Goal: Transaction & Acquisition: Book appointment/travel/reservation

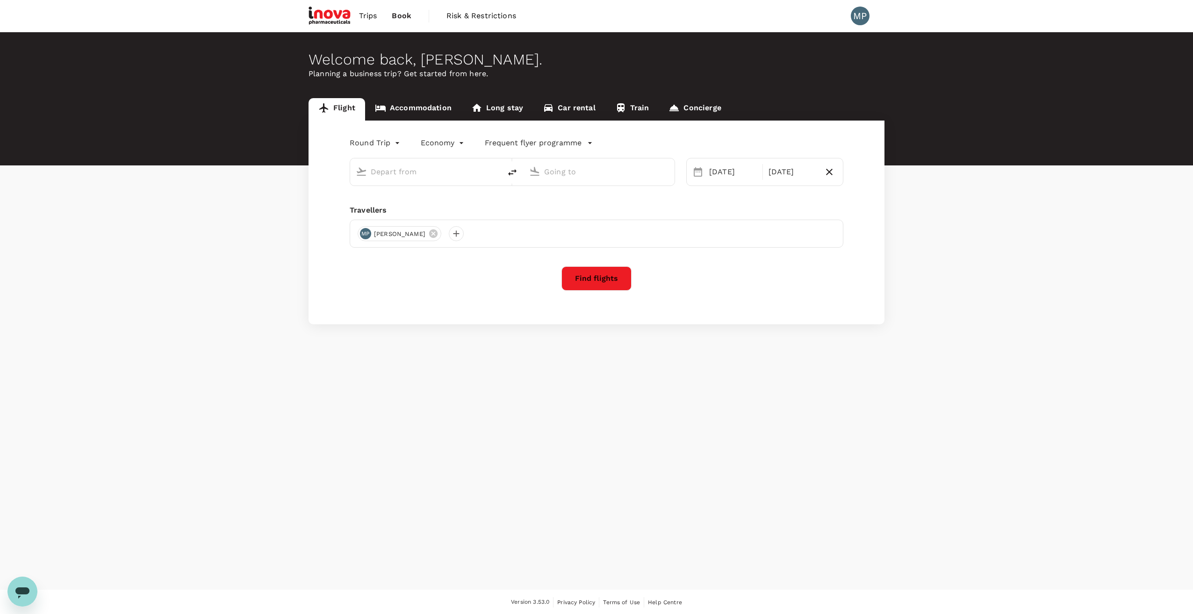
type input "[GEOGRAPHIC_DATA], [GEOGRAPHIC_DATA] (any)"
type input "Athens Intl ([GEOGRAPHIC_DATA])"
type input "Geneva, Switzerland (any)"
click at [649, 176] on input "Athens Intl ([GEOGRAPHIC_DATA])" at bounding box center [599, 172] width 111 height 14
type input "k"
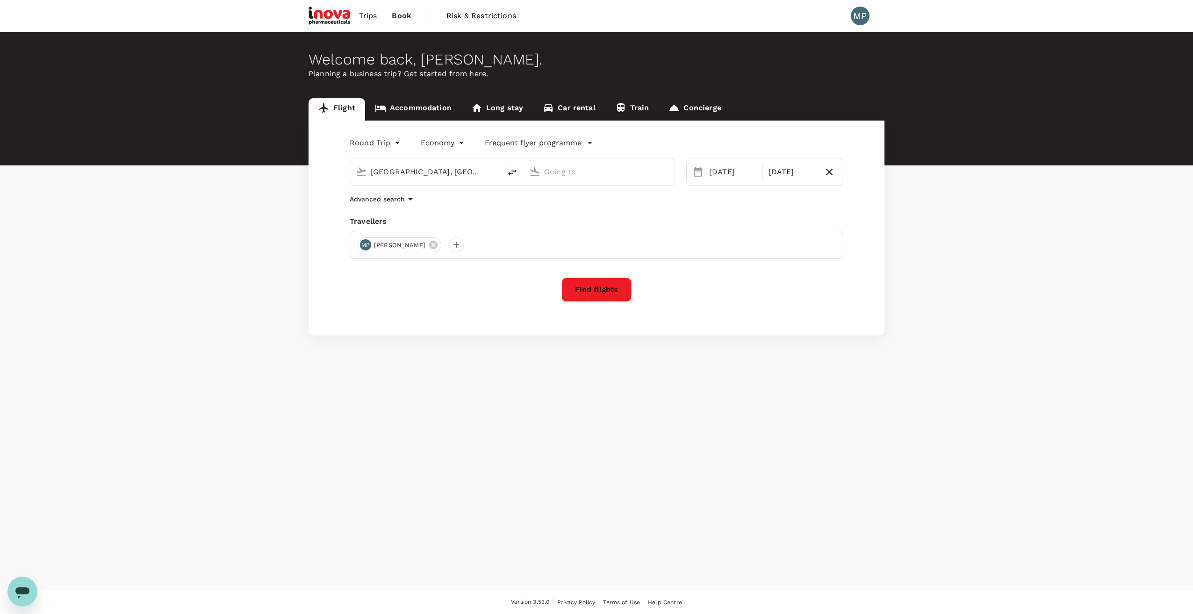
type input "Athens Intl ([GEOGRAPHIC_DATA])"
drag, startPoint x: 458, startPoint y: 391, endPoint x: 455, endPoint y: 396, distance: 5.5
click at [458, 391] on div "Welcome back , Michal . Planning a business trip? Get started from here. Flight…" at bounding box center [596, 311] width 1193 height 558
click at [737, 169] on div "30 Sep" at bounding box center [733, 172] width 55 height 19
click at [871, 252] on div "7" at bounding box center [872, 253] width 18 height 18
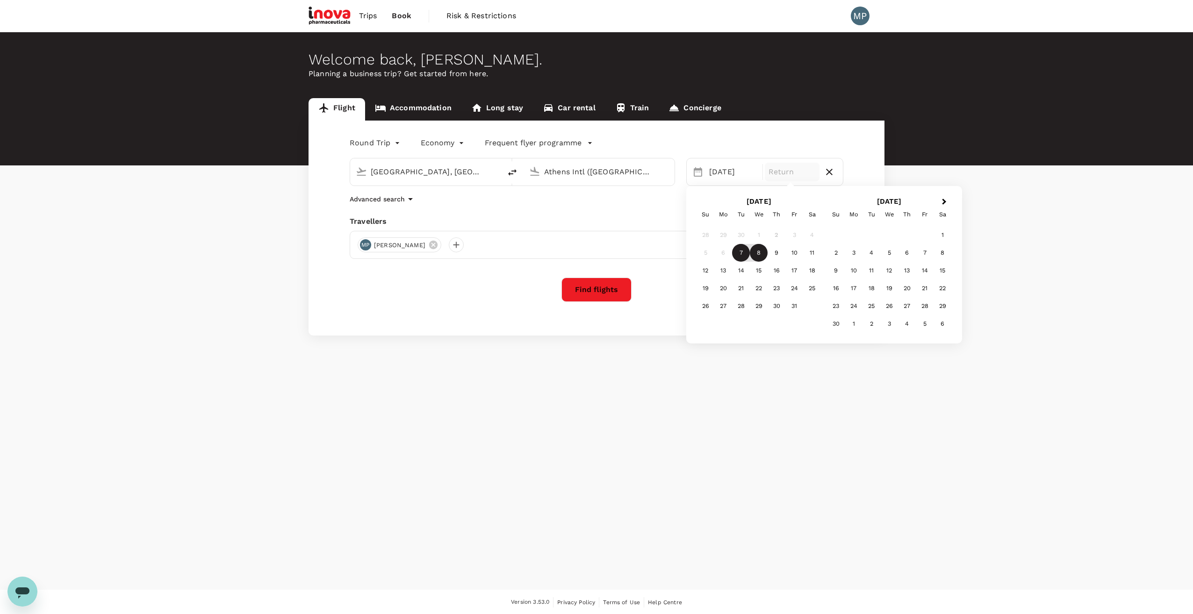
click at [761, 252] on div "8" at bounding box center [759, 253] width 18 height 18
click at [409, 199] on icon "button" at bounding box center [410, 199] width 5 height 2
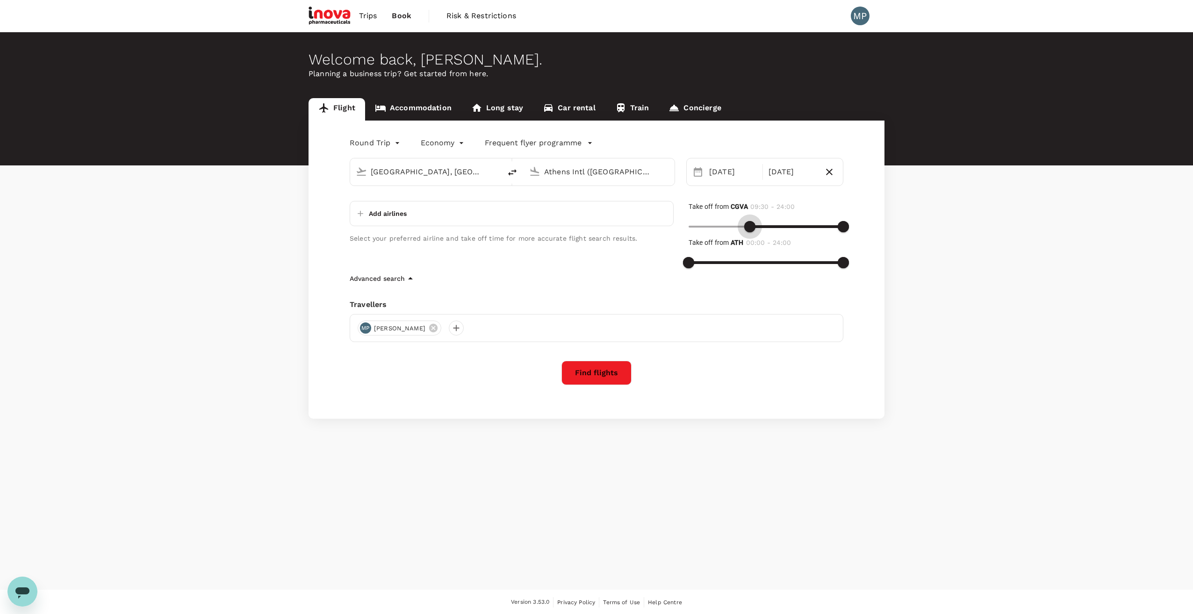
type input "600"
drag, startPoint x: 689, startPoint y: 223, endPoint x: 754, endPoint y: 229, distance: 64.7
click at [754, 229] on span at bounding box center [753, 226] width 11 height 11
type input "1080"
drag, startPoint x: 692, startPoint y: 263, endPoint x: 803, endPoint y: 271, distance: 111.6
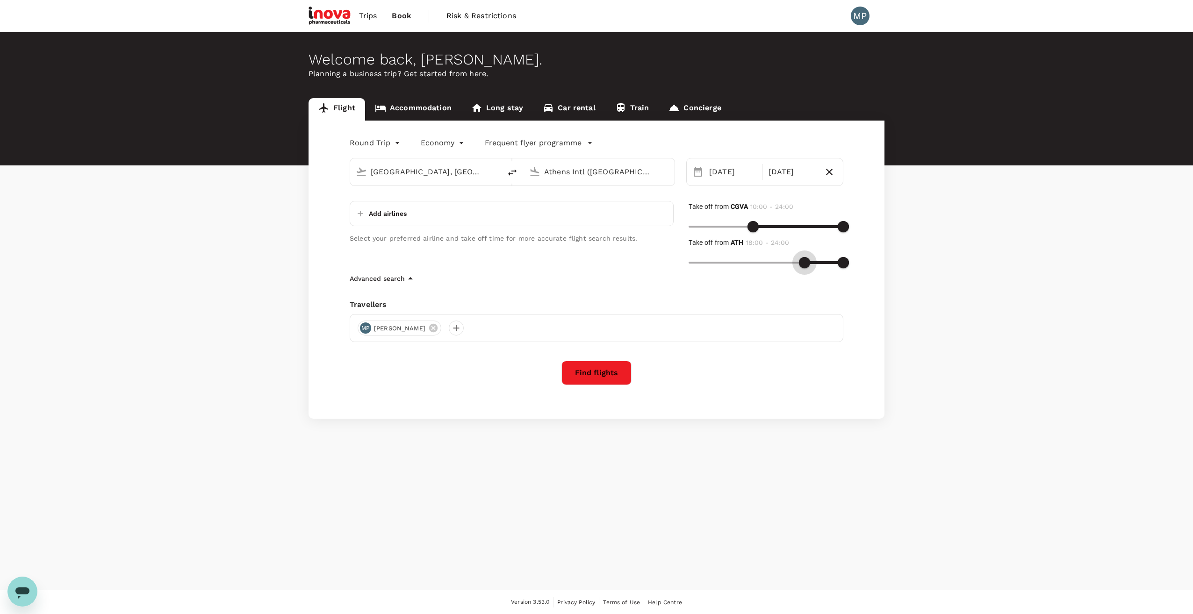
click at [803, 268] on span at bounding box center [804, 262] width 11 height 11
click at [590, 373] on button "Find flights" at bounding box center [597, 373] width 70 height 24
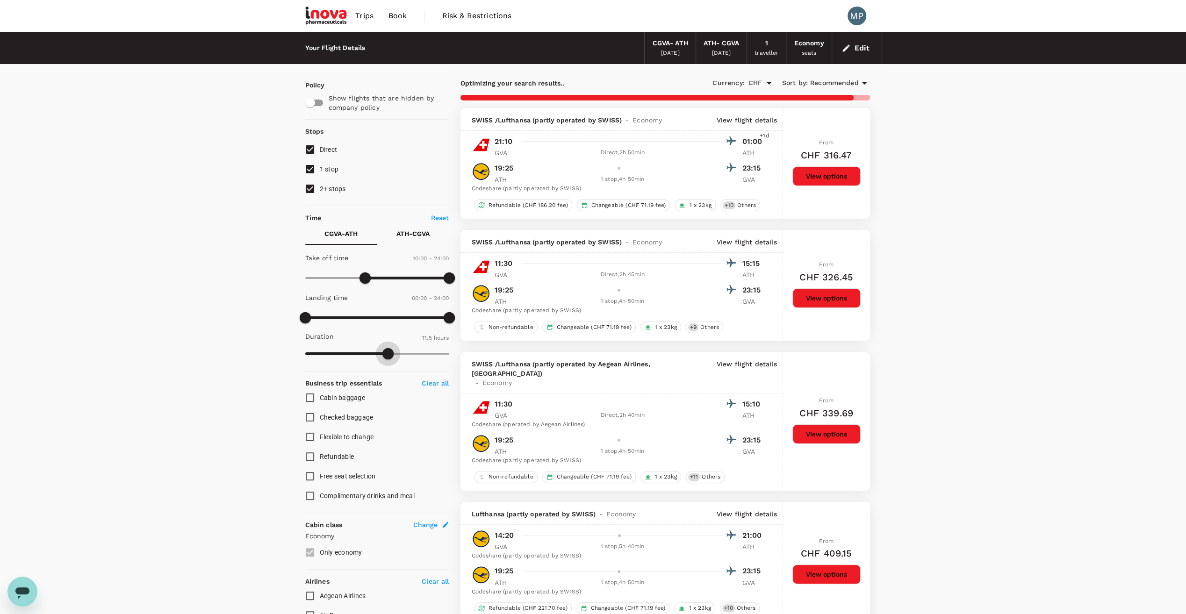
type input "648"
drag, startPoint x: 446, startPoint y: 351, endPoint x: 385, endPoint y: 352, distance: 61.3
click at [385, 352] on span at bounding box center [385, 353] width 11 height 11
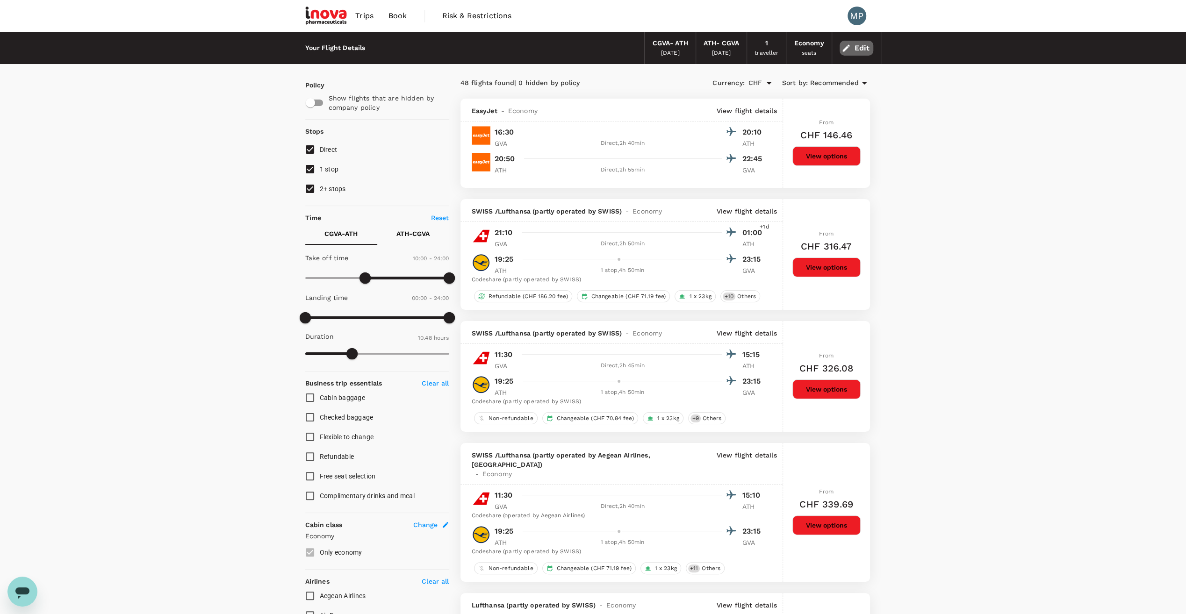
click at [862, 46] on button "Edit" at bounding box center [857, 48] width 34 height 15
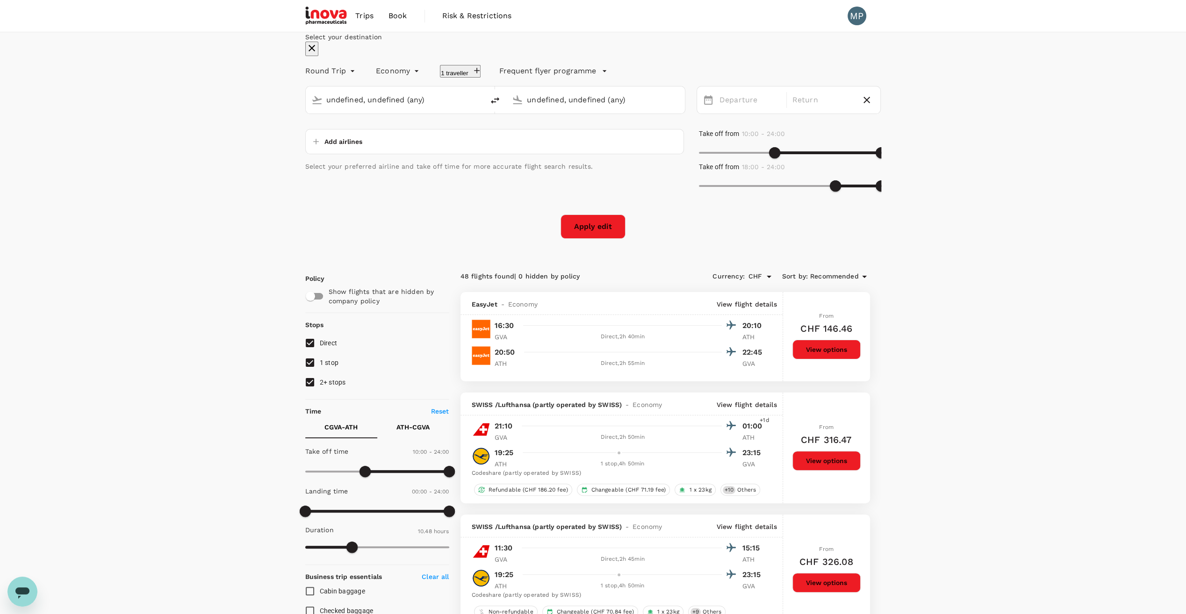
type input "Geneva, Switzerland (any)"
type input "Athens Intl ([GEOGRAPHIC_DATA])"
type input "Geneva, Switzerland (any)"
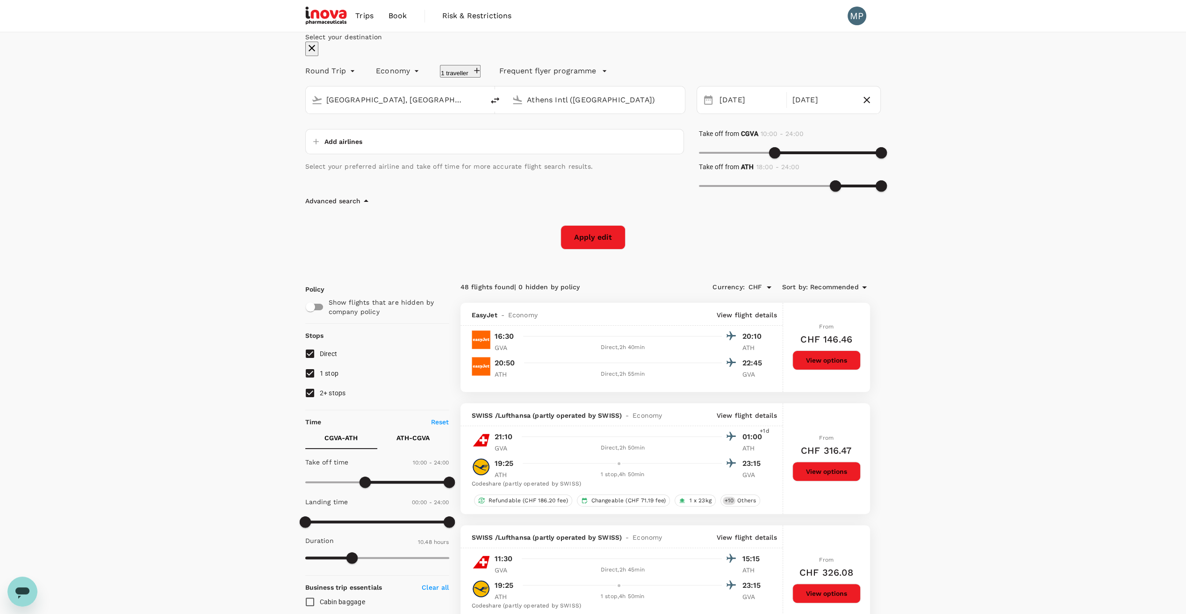
click at [635, 107] on input "Athens Intl ([GEOGRAPHIC_DATA])" at bounding box center [596, 100] width 138 height 14
click at [560, 176] on p "[GEOGRAPHIC_DATA]" at bounding box center [600, 171] width 165 height 9
type input "[GEOGRAPHIC_DATA] (AXD)"
click at [415, 150] on div "7" at bounding box center [406, 141] width 18 height 18
click at [433, 150] on div "8" at bounding box center [424, 141] width 18 height 18
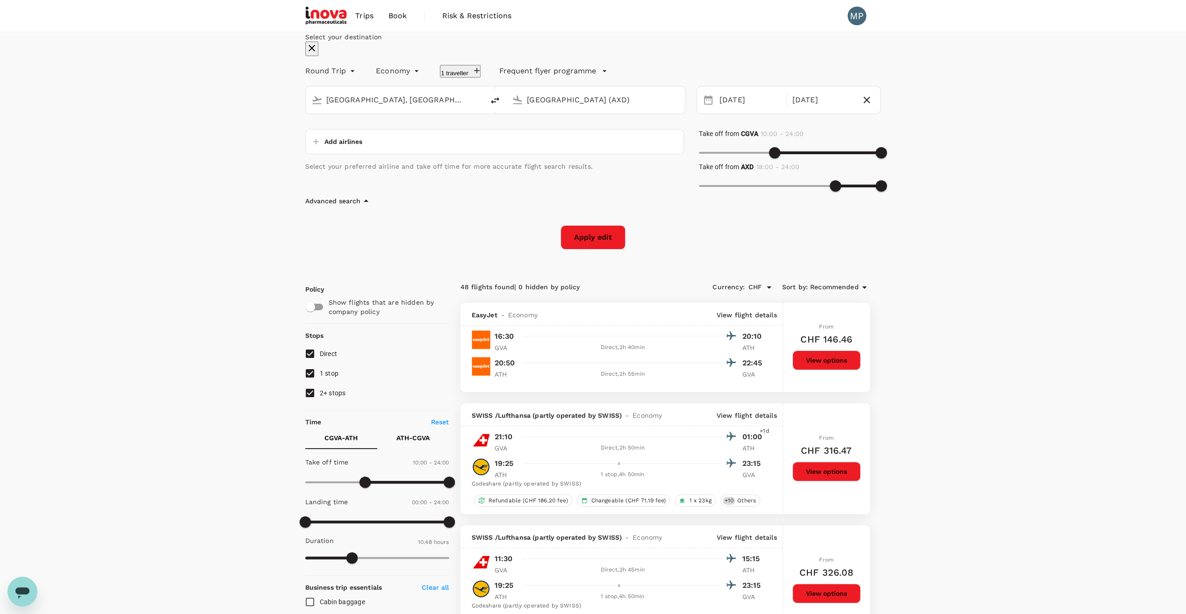
click at [602, 250] on button "Apply edit" at bounding box center [593, 237] width 65 height 24
checkbox input "false"
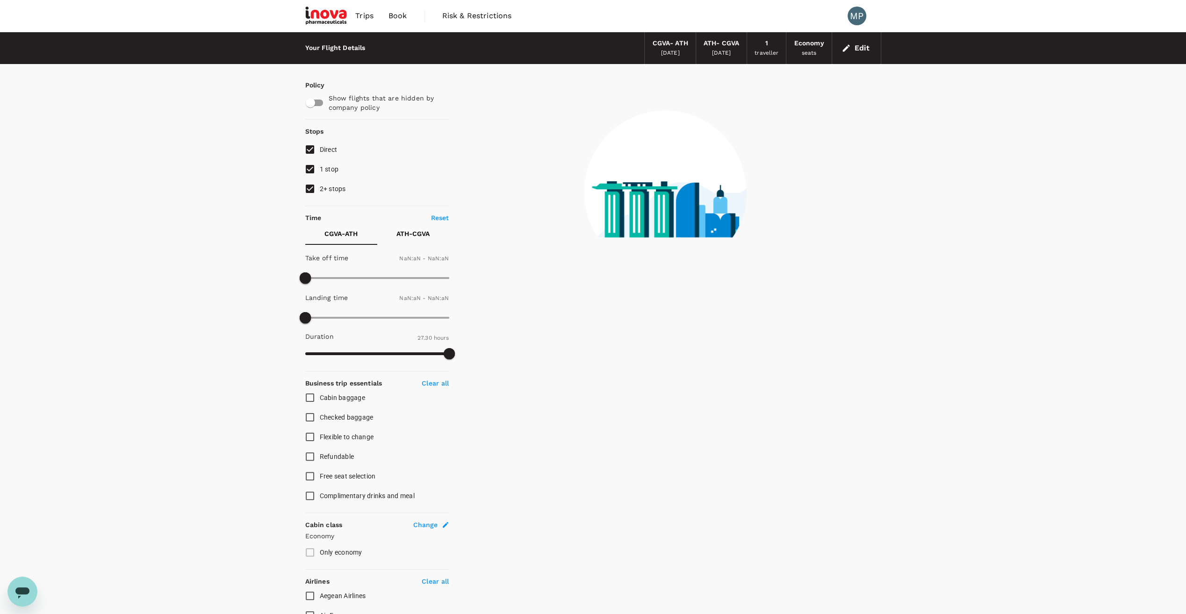
type input "600"
type input "1440"
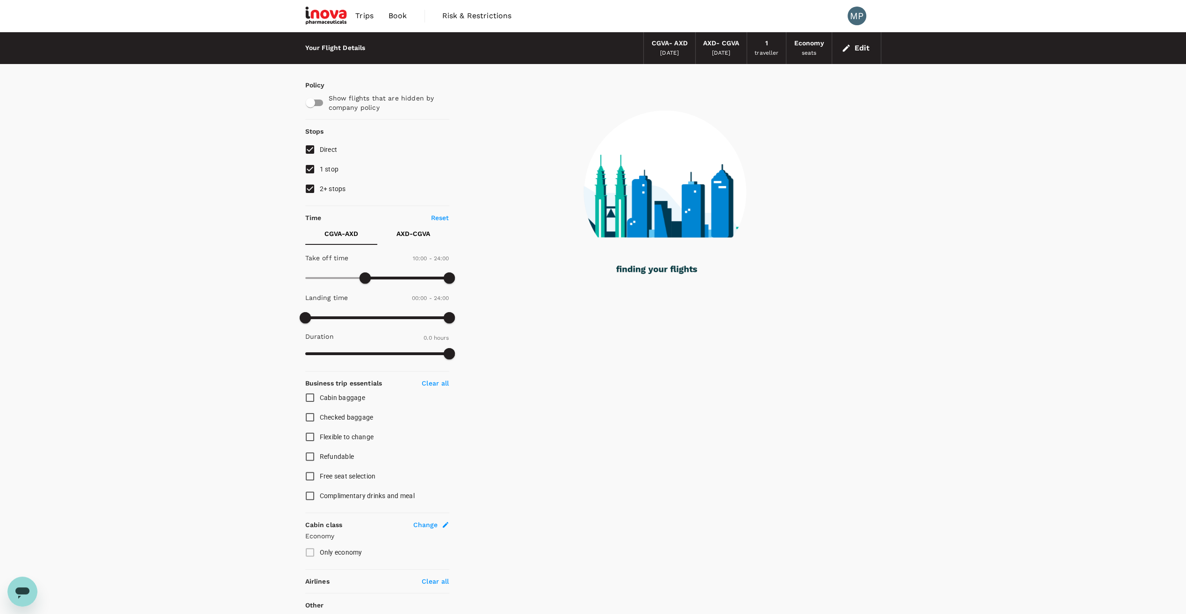
type input "1175"
checkbox input "true"
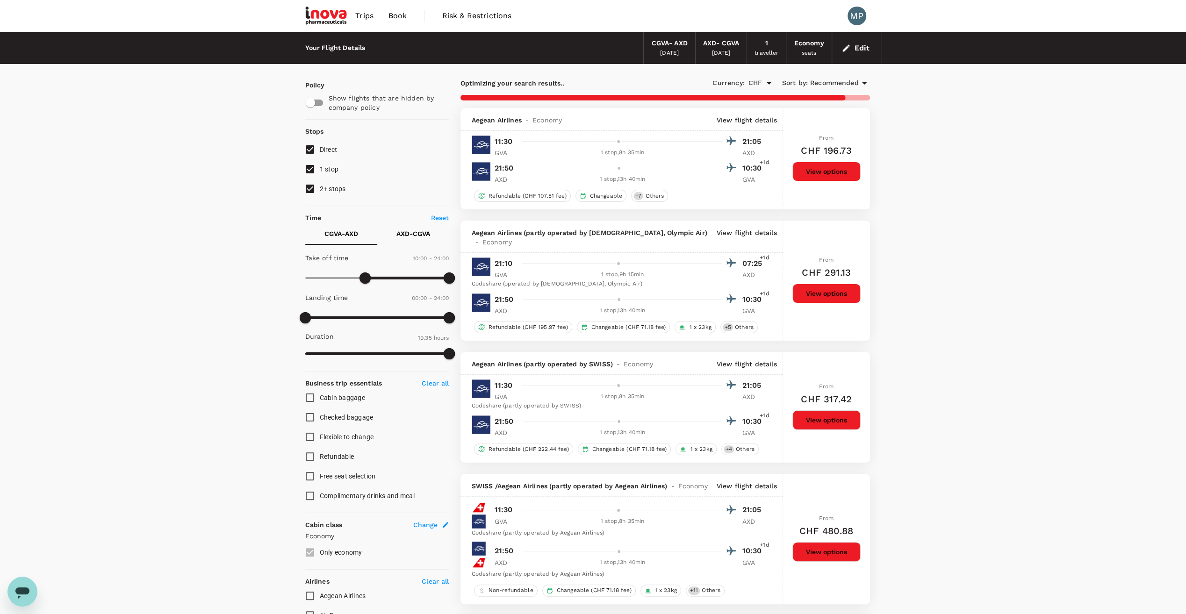
click at [817, 286] on button "View options" at bounding box center [826, 294] width 68 height 20
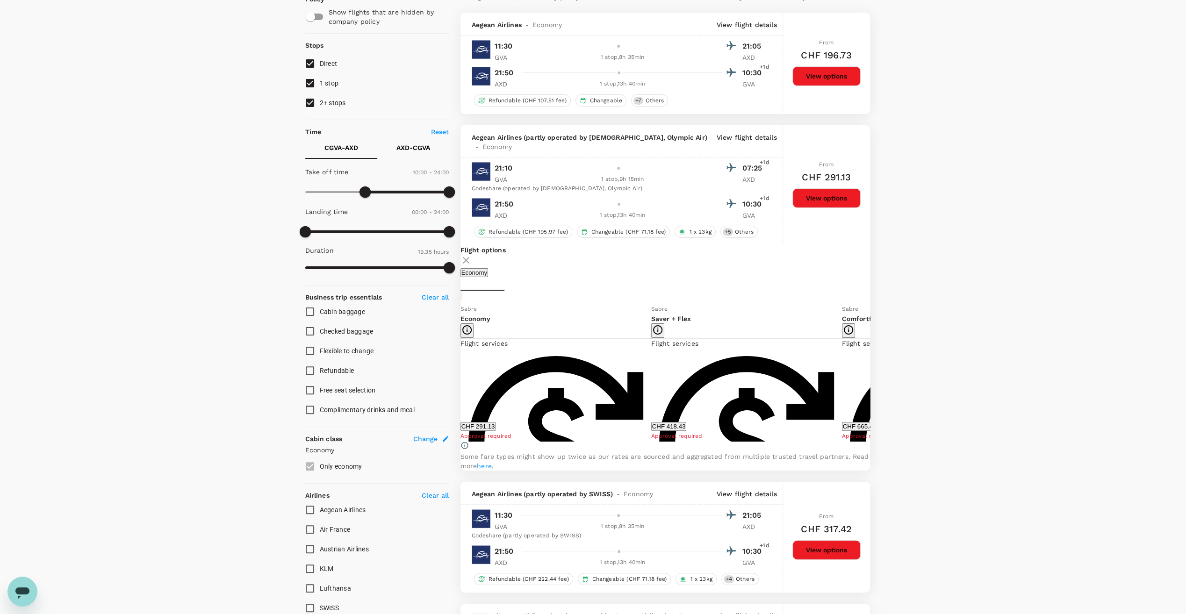
scroll to position [80, 0]
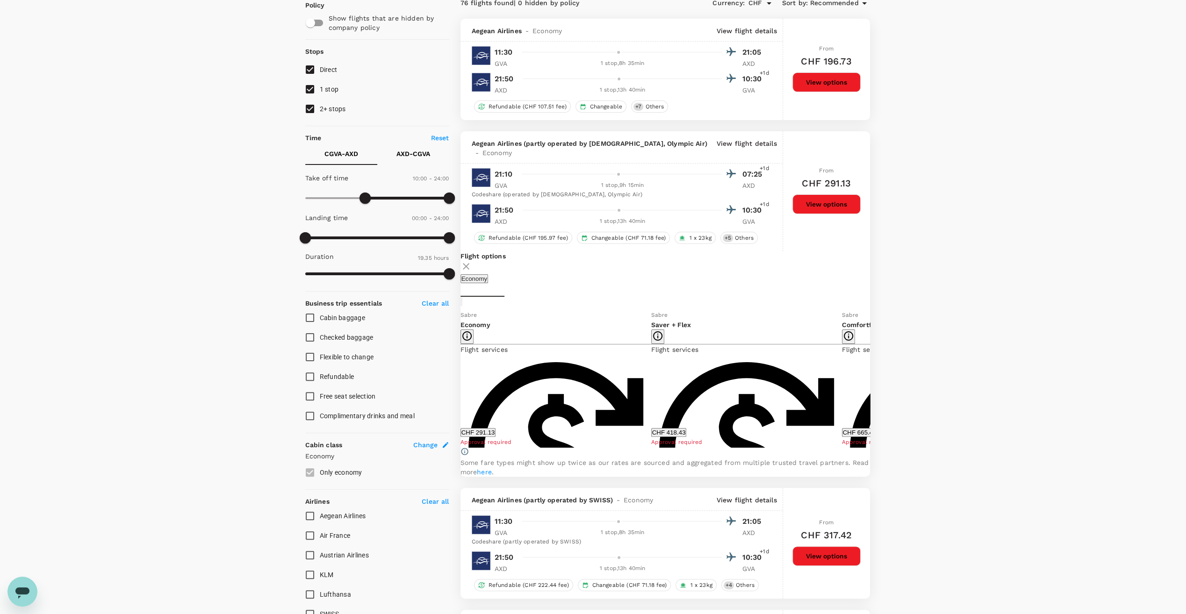
click at [738, 145] on p "View flight details" at bounding box center [747, 148] width 60 height 19
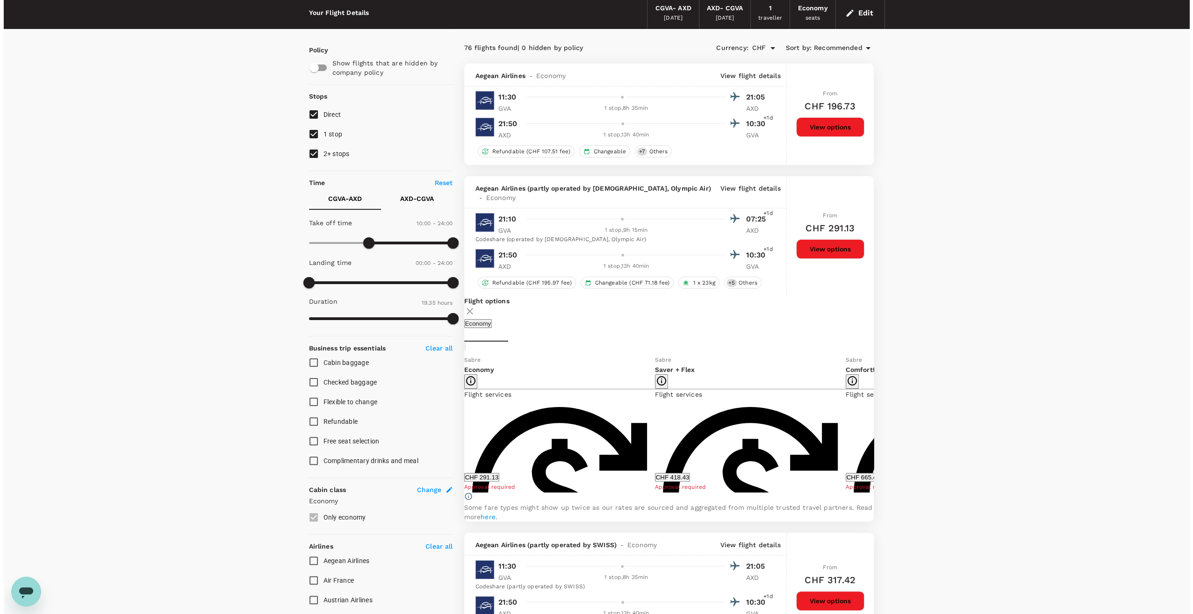
scroll to position [0, 0]
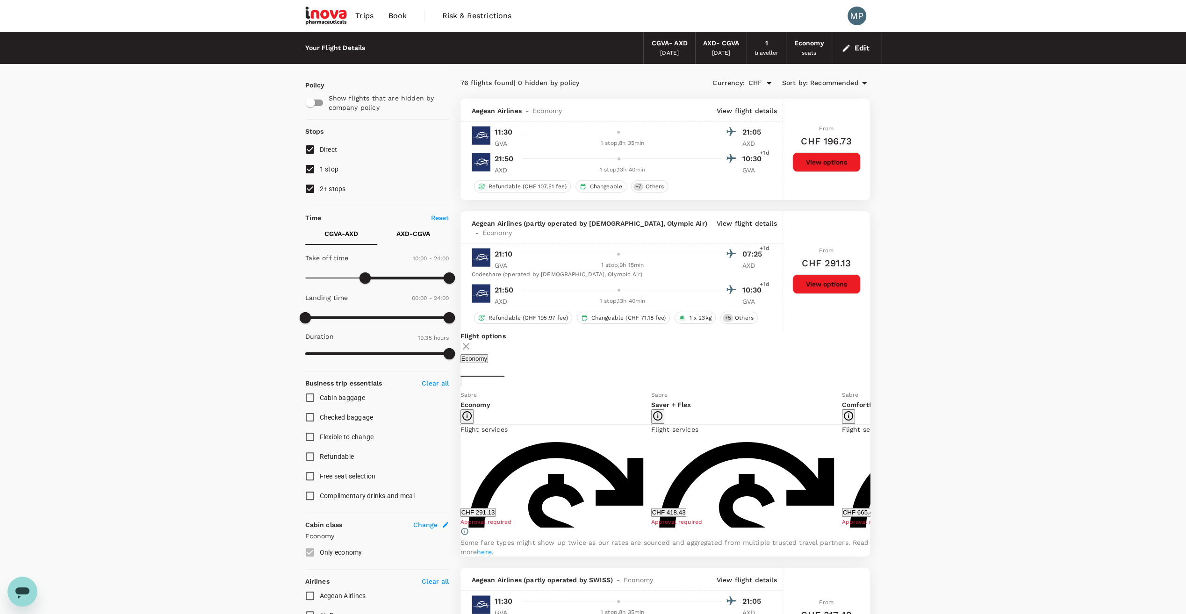
click at [860, 47] on button "Edit" at bounding box center [857, 48] width 34 height 15
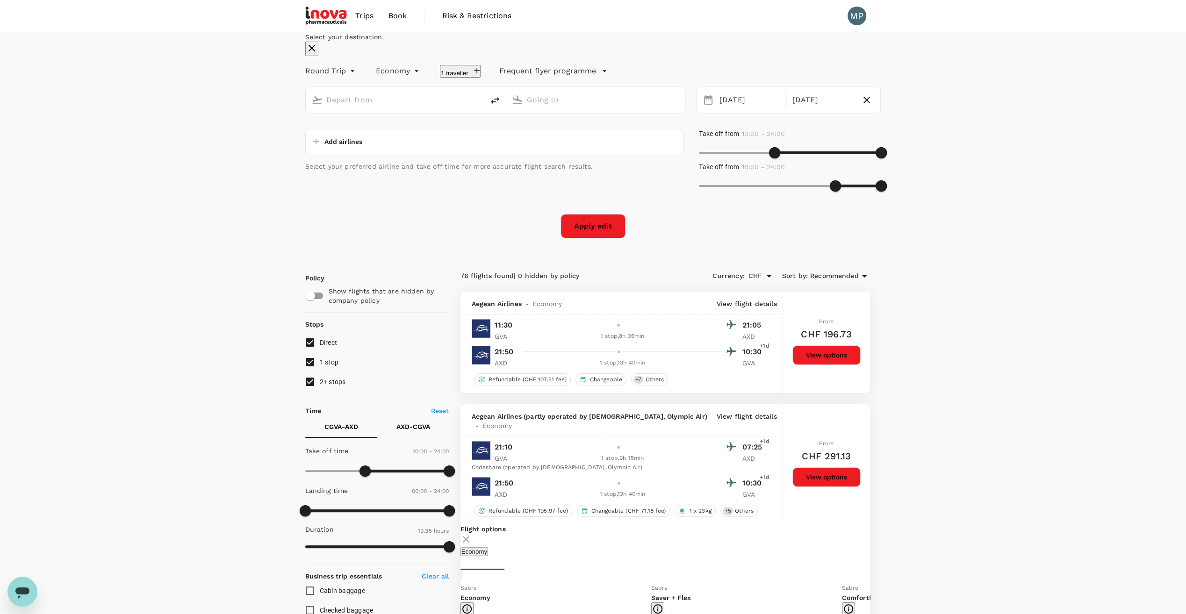
type input "Geneva, Switzerland (any)"
type input "[GEOGRAPHIC_DATA] (AXD)"
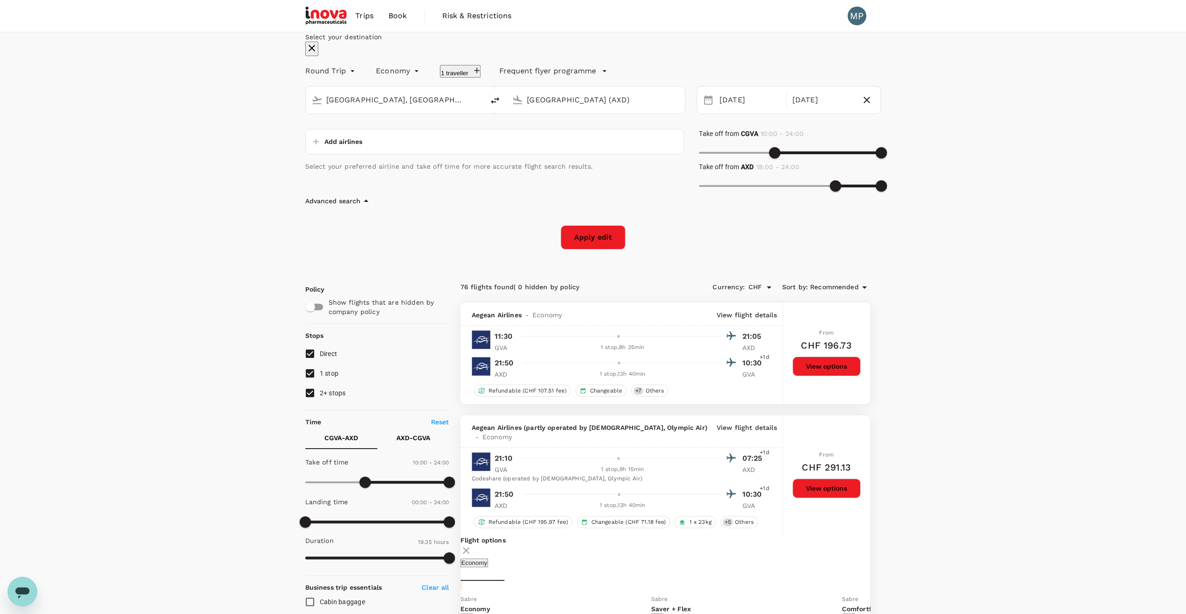
drag, startPoint x: 507, startPoint y: 130, endPoint x: 444, endPoint y: 141, distance: 63.6
click at [451, 148] on div "Round Trip roundtrip Economy economy 1 traveller Frequent flyer programme Genev…" at bounding box center [593, 155] width 576 height 190
click at [446, 107] on input "Geneva, Switzerland (any)" at bounding box center [395, 100] width 138 height 14
click at [375, 141] on p "Athens Intl" at bounding box center [399, 136] width 165 height 9
type input "Athens Intl ([GEOGRAPHIC_DATA])"
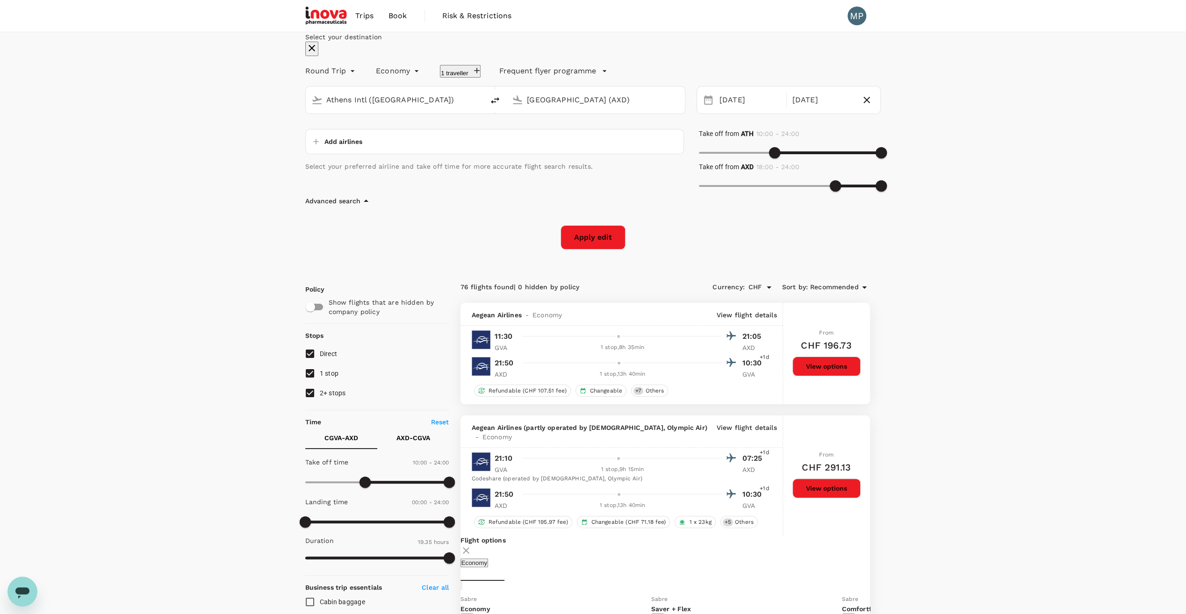
click at [590, 250] on button "Apply edit" at bounding box center [593, 237] width 65 height 24
checkbox input "false"
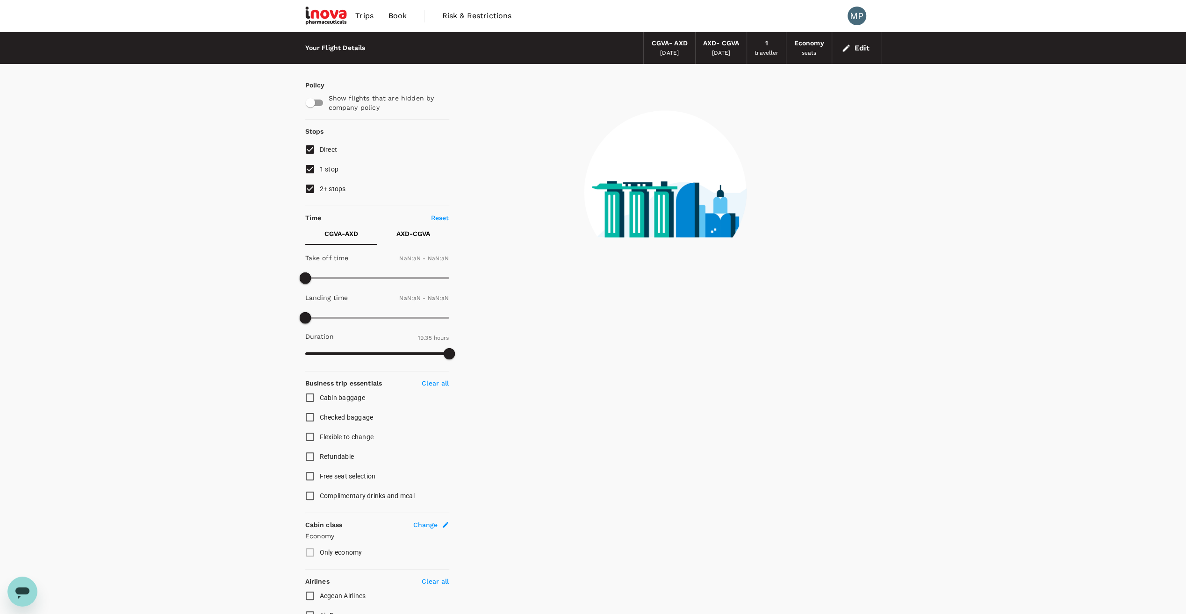
type input "600"
type input "1440"
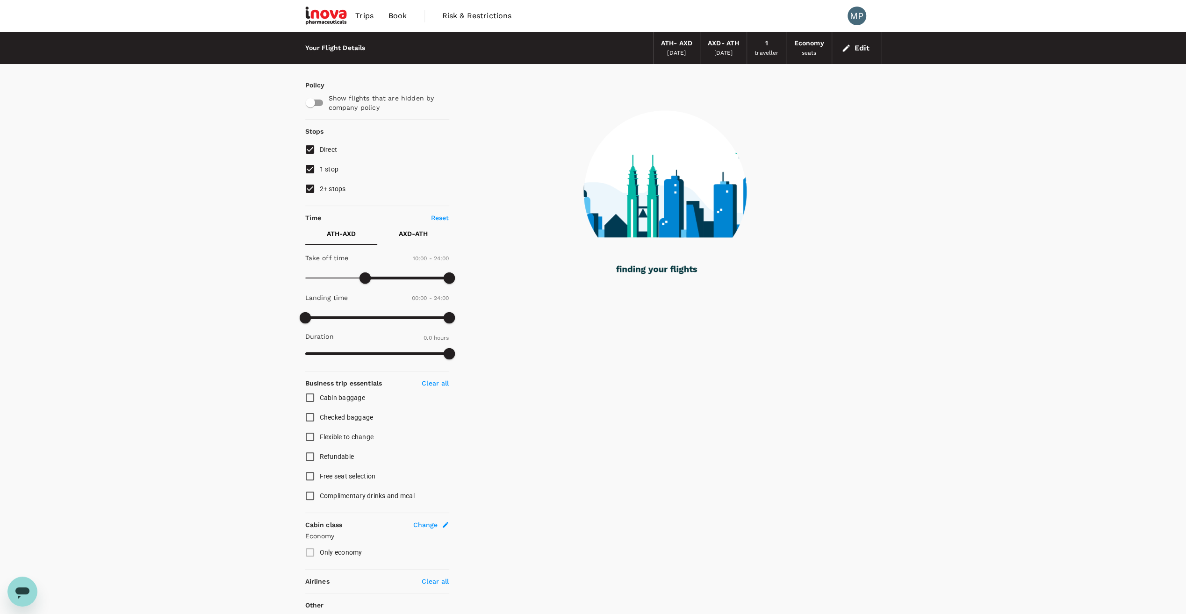
checkbox input "true"
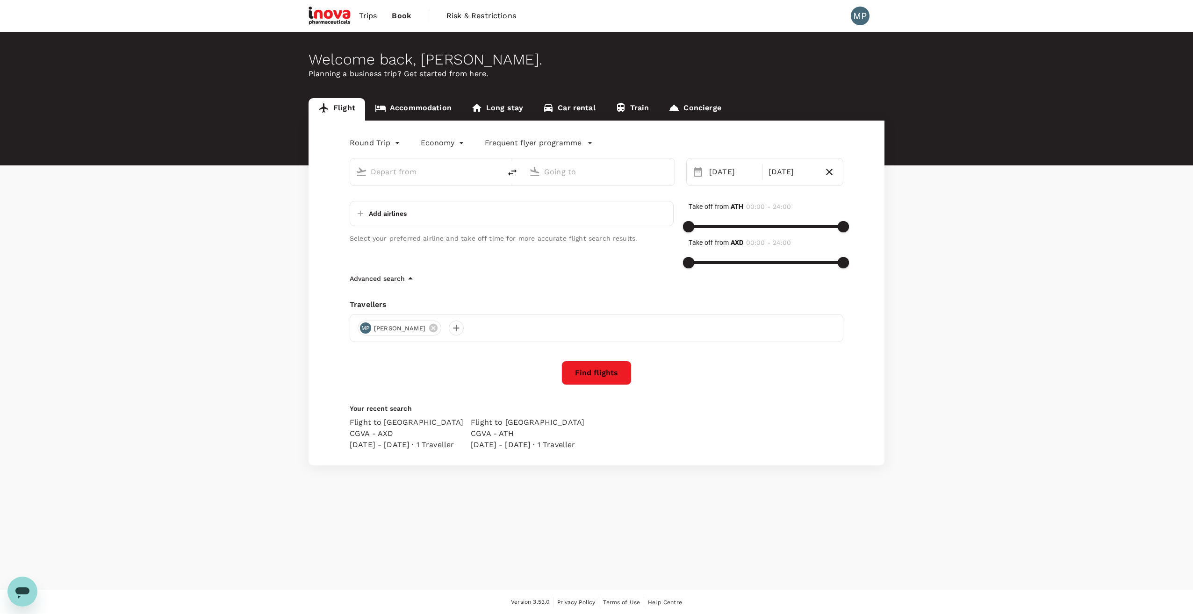
type input "Athens Intl ([GEOGRAPHIC_DATA])"
type input "[GEOGRAPHIC_DATA] (AXD)"
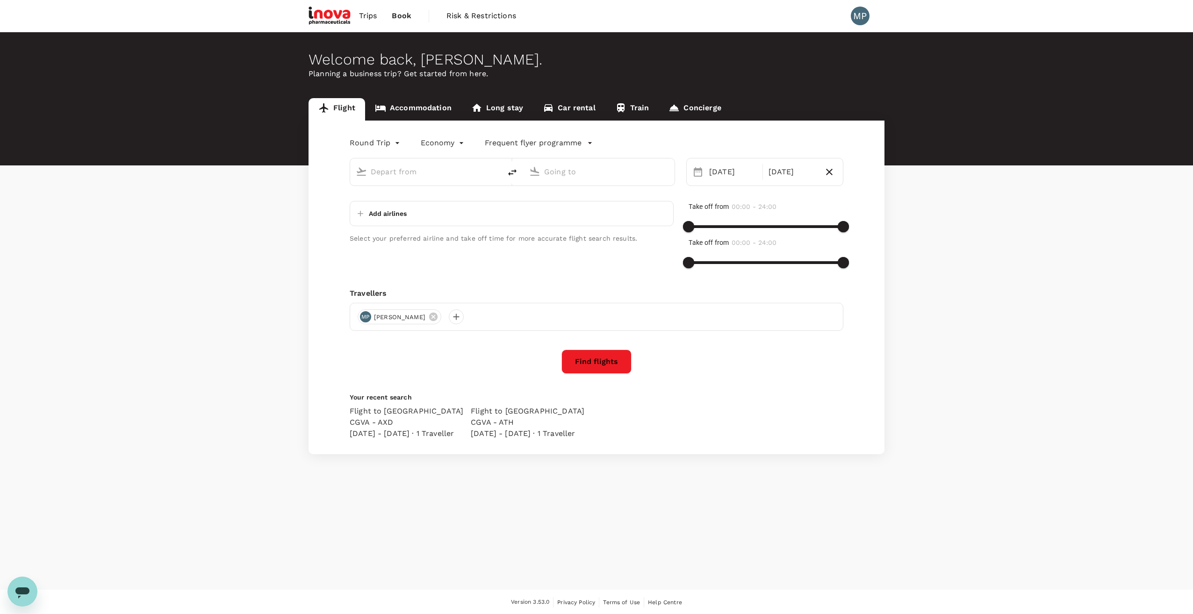
type input "Athens Intl ([GEOGRAPHIC_DATA])"
type input "[GEOGRAPHIC_DATA] (AXD)"
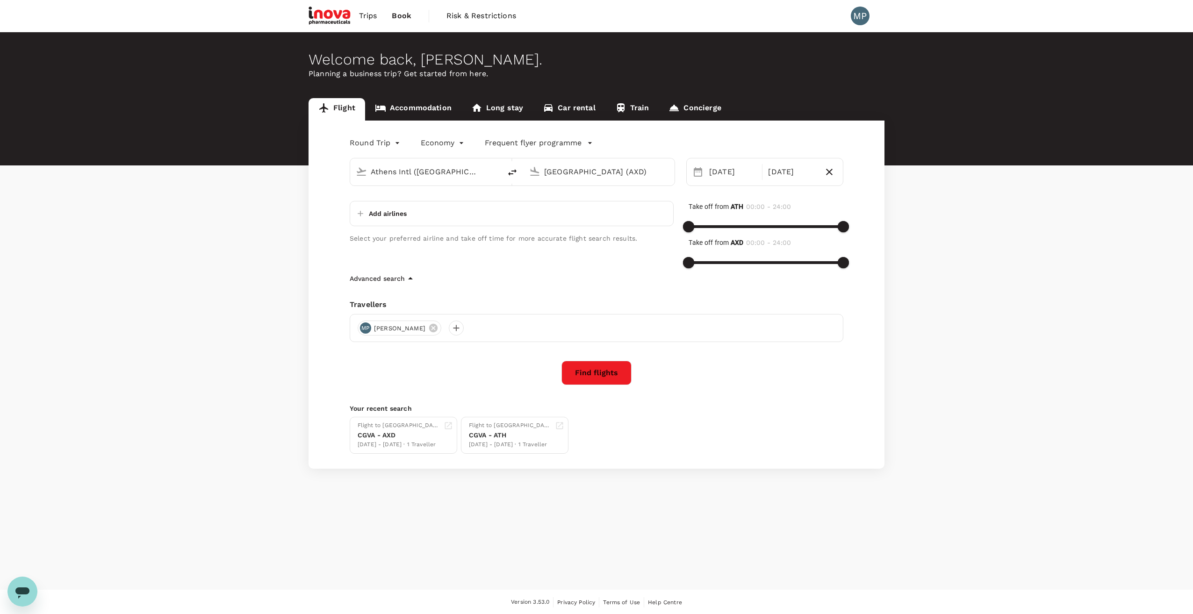
click at [397, 144] on body "Trips Book Risk & Restrictions MP Welcome back , [PERSON_NAME] . Planning a bus…" at bounding box center [596, 307] width 1193 height 615
click at [382, 198] on li "Multi City" at bounding box center [376, 198] width 56 height 17
type input "multicity"
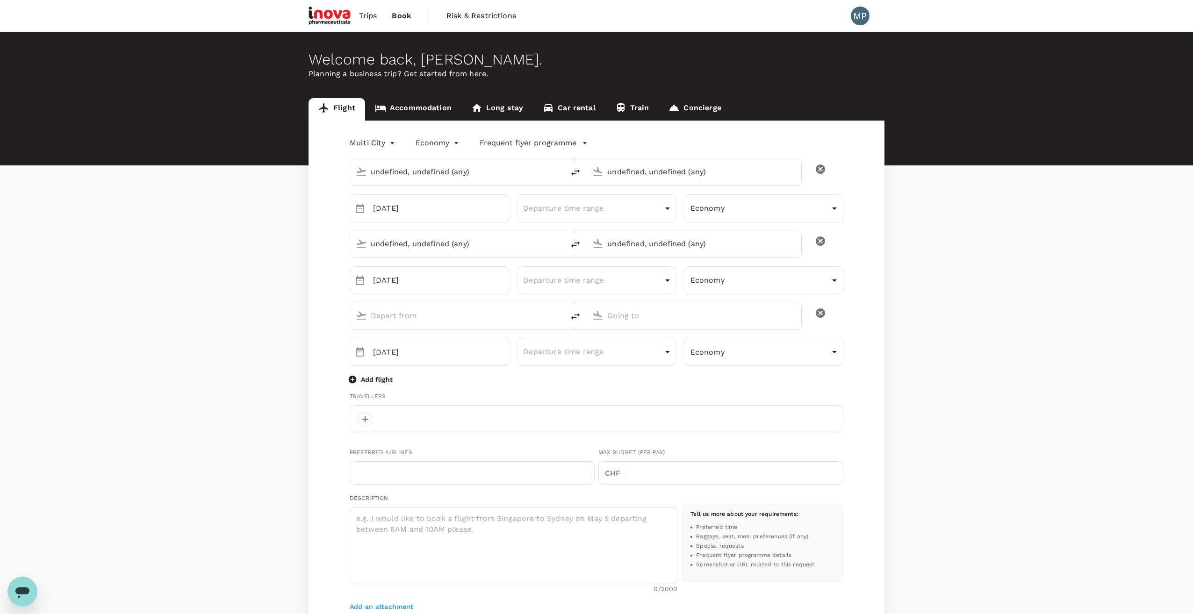
type input "undefined, undefined (any)"
type input "Athens Intl ([GEOGRAPHIC_DATA])"
type input "[GEOGRAPHIC_DATA] (AXD)"
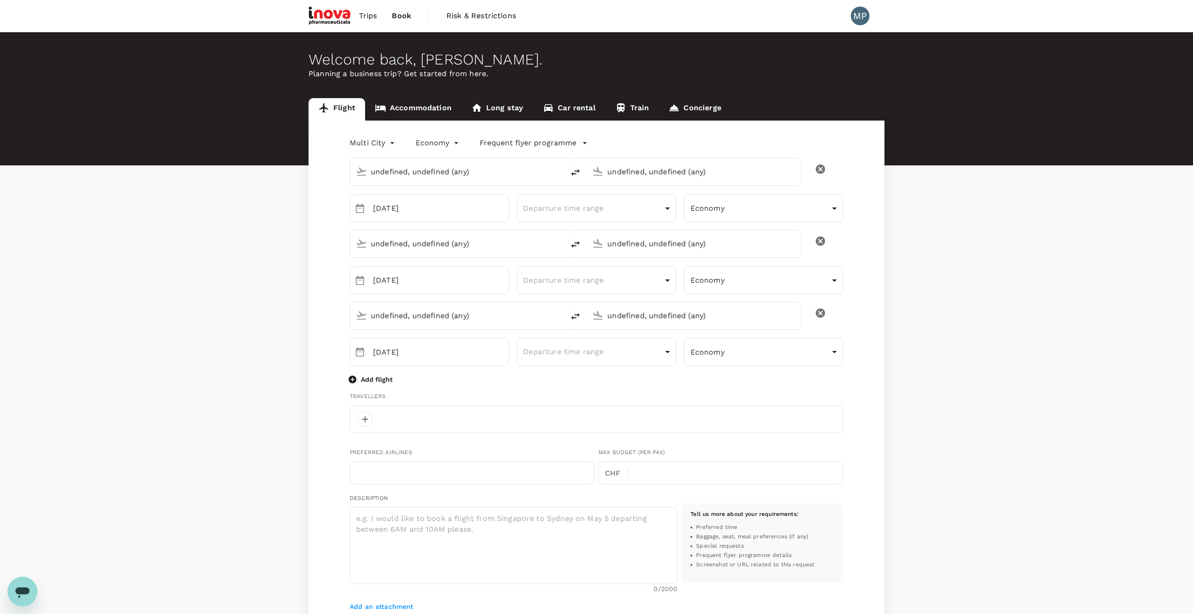
type input "Athens Intl ([GEOGRAPHIC_DATA])"
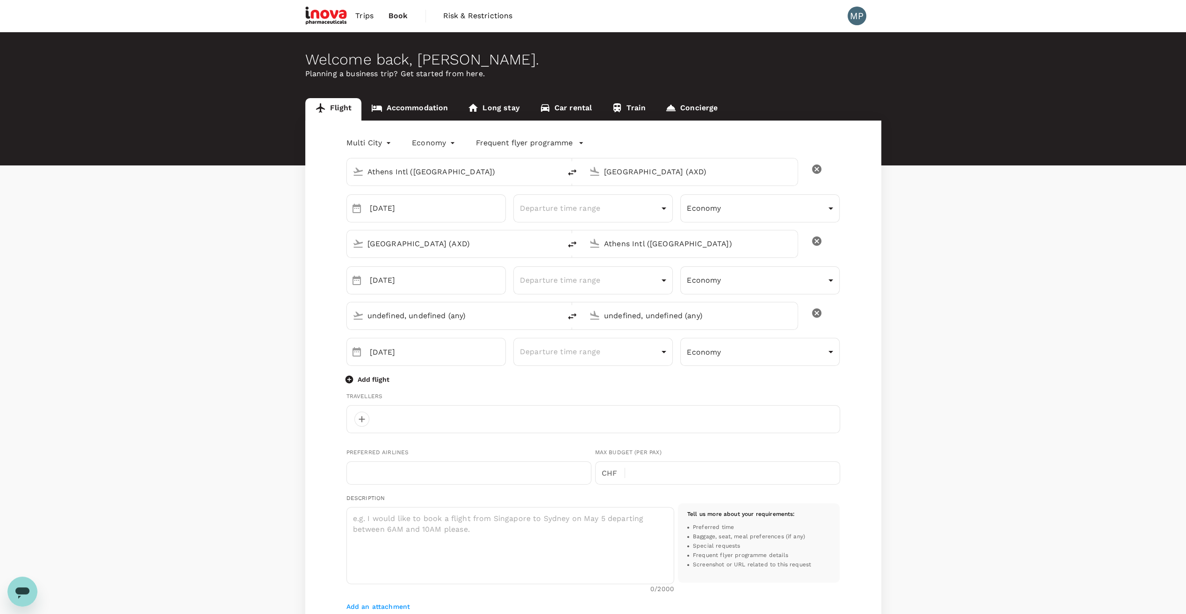
type input "Athens Intl ([GEOGRAPHIC_DATA])"
type input "41"
type input "0795206097"
type input "[PERSON_NAME][EMAIL_ADDRESS][DOMAIN_NAME]"
click at [375, 173] on input "Athens Intl ([GEOGRAPHIC_DATA])" at bounding box center [454, 172] width 174 height 14
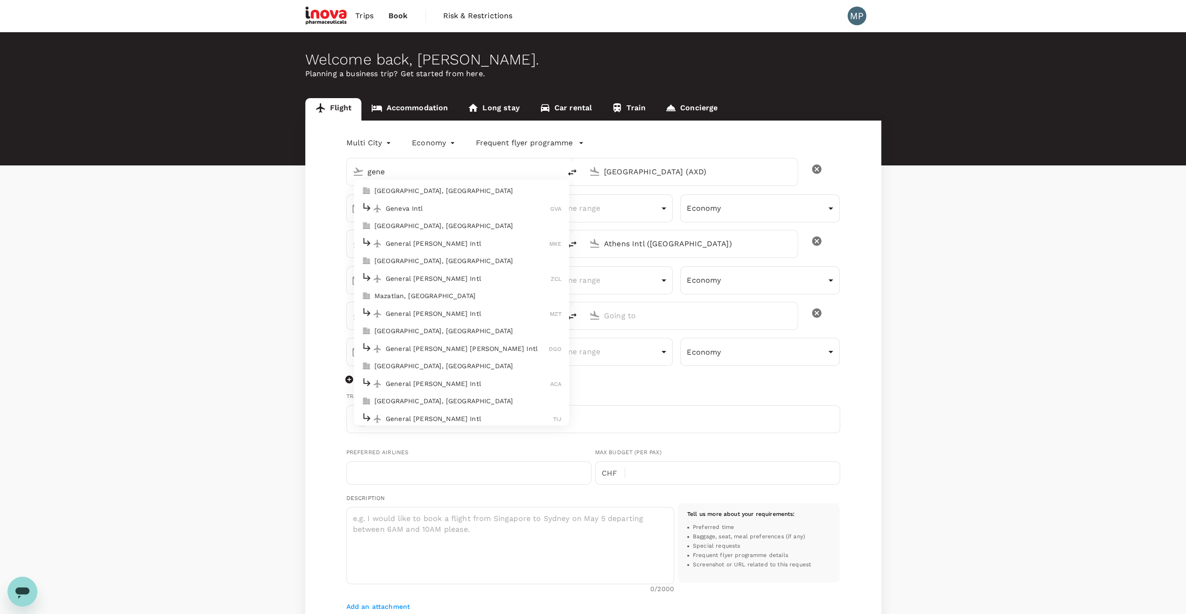
click at [423, 199] on li "Geneva Intl GVA" at bounding box center [461, 209] width 215 height 20
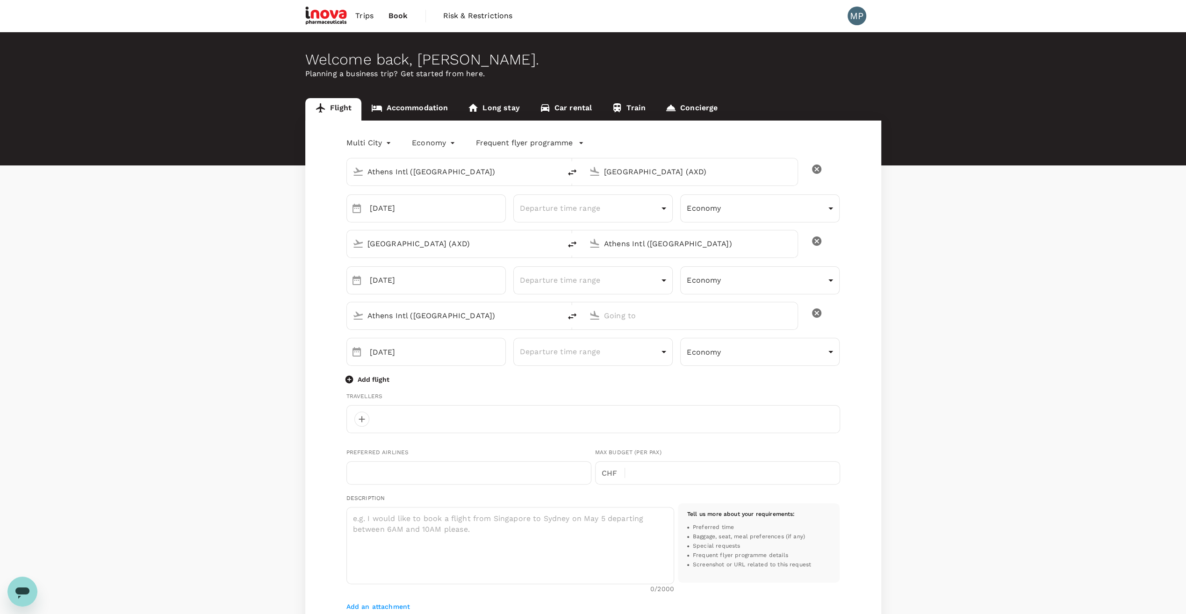
type input "Geneva Intl (GVA)"
click at [624, 175] on input "[GEOGRAPHIC_DATA] (AXD)" at bounding box center [691, 172] width 174 height 14
click at [661, 207] on p "Athens Intl" at bounding box center [704, 208] width 165 height 9
type input "Athens Intl ([GEOGRAPHIC_DATA])"
click at [405, 291] on button "7" at bounding box center [402, 293] width 17 height 17
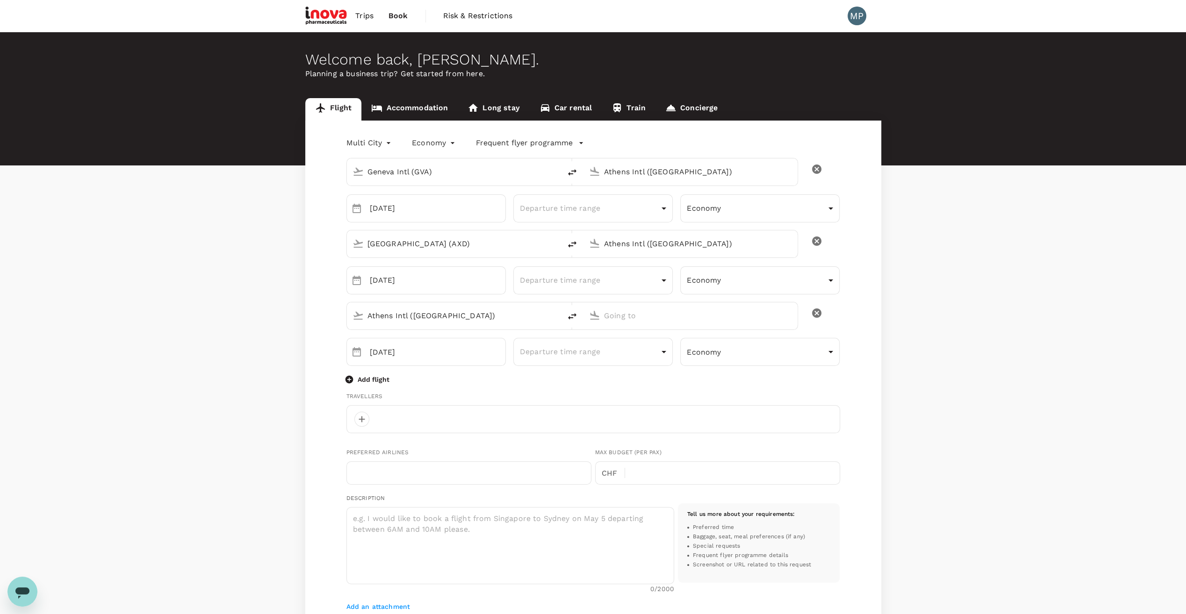
click at [576, 244] on icon "delete" at bounding box center [572, 244] width 11 height 11
type input "Athens Intl ([GEOGRAPHIC_DATA])"
type input "[GEOGRAPHIC_DATA] (AXD)"
click at [399, 280] on input "[DATE]" at bounding box center [438, 280] width 136 height 28
click at [454, 280] on input "[DATE]" at bounding box center [438, 280] width 136 height 28
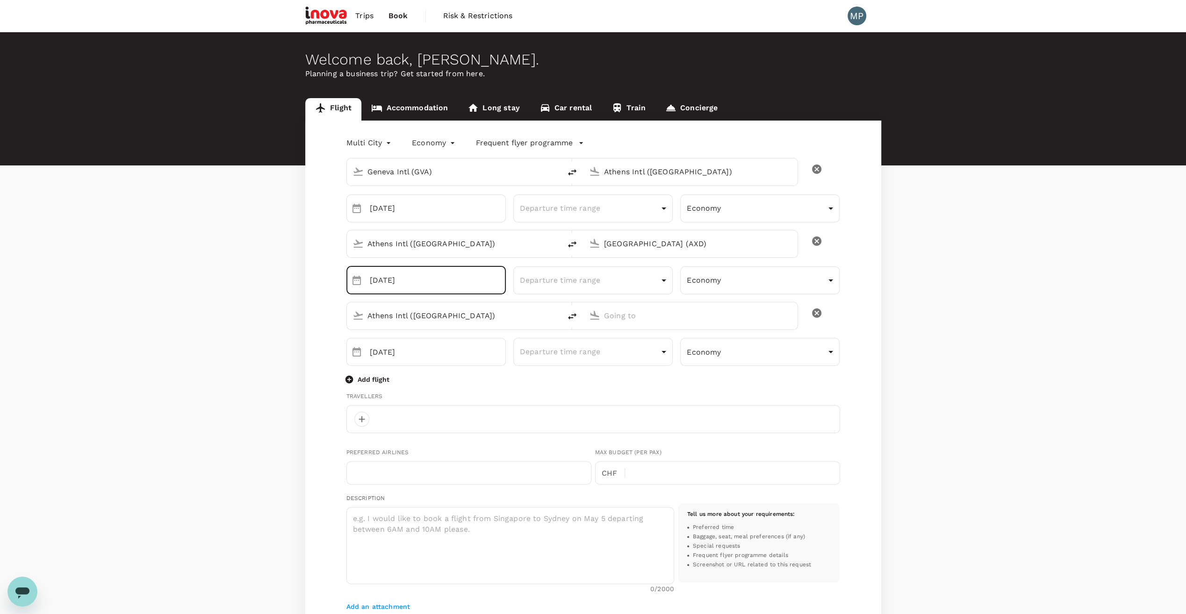
click at [353, 281] on icon "Choose date, selected date is Oct 8, 2025" at bounding box center [356, 280] width 11 height 11
click at [403, 365] on button "7" at bounding box center [402, 364] width 17 height 17
type input "[DATE]"
click at [352, 376] on icon "button" at bounding box center [349, 380] width 8 height 8
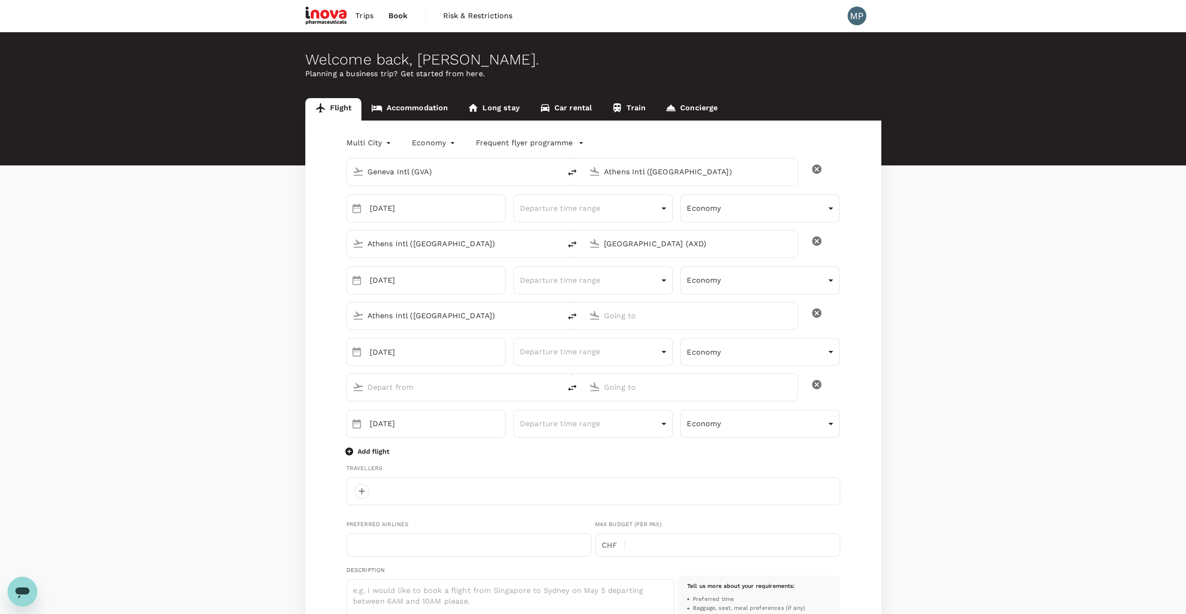
click at [461, 321] on input "Athens Intl ([GEOGRAPHIC_DATA])" at bounding box center [454, 316] width 174 height 14
click at [422, 383] on p "[GEOGRAPHIC_DATA]" at bounding box center [468, 386] width 165 height 9
type input "[GEOGRAPHIC_DATA] (AXD)"
click at [622, 316] on input "text" at bounding box center [691, 316] width 174 height 14
click at [626, 349] on p "Athens Intl" at bounding box center [704, 351] width 165 height 9
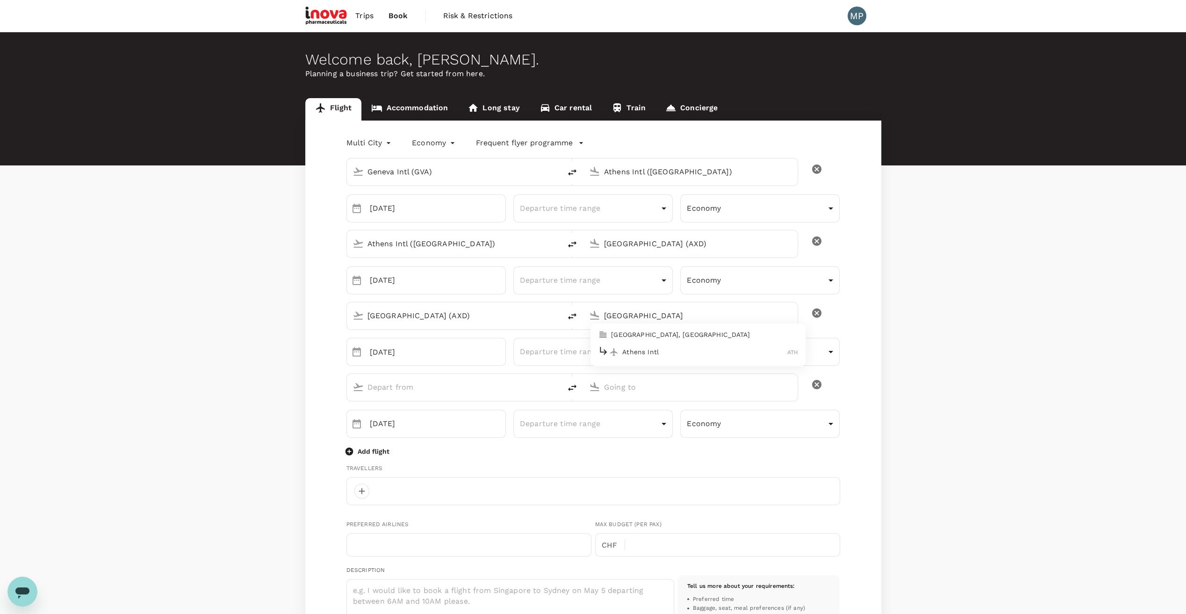
type input "Athens Intl ([GEOGRAPHIC_DATA])"
click at [421, 435] on button "8" at bounding box center [421, 436] width 17 height 17
click at [447, 391] on input "text" at bounding box center [454, 387] width 174 height 14
click at [419, 425] on p "Athens Intl" at bounding box center [468, 423] width 165 height 9
type input "[GEOGRAPHIC_DATA]"
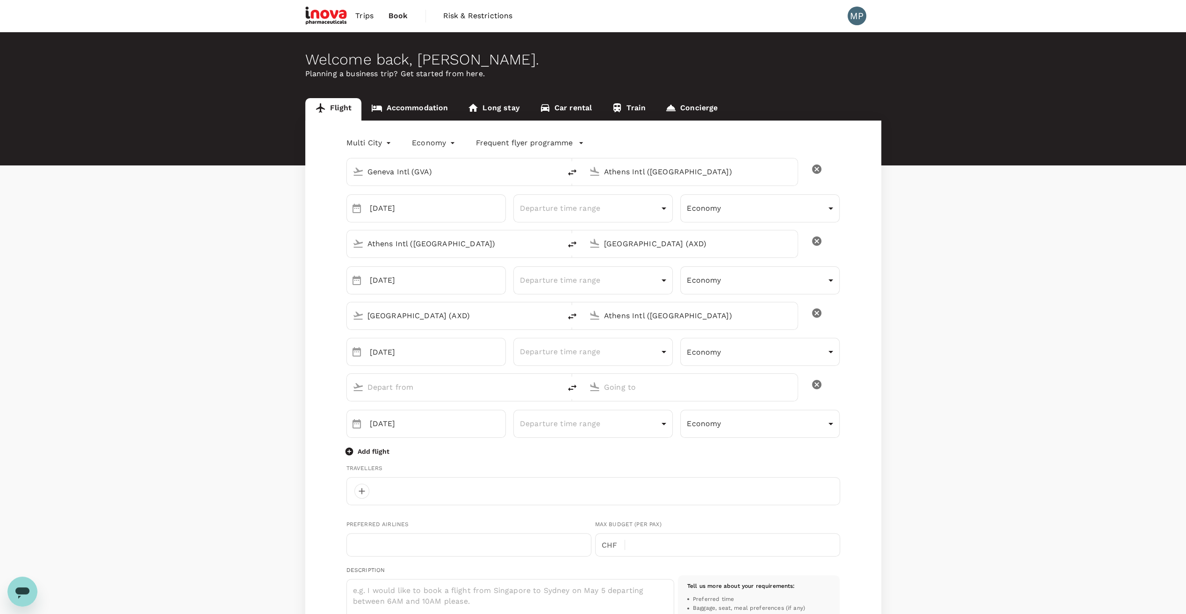
type input "Athens Intl ([GEOGRAPHIC_DATA])"
click at [647, 384] on input "text" at bounding box center [691, 387] width 174 height 14
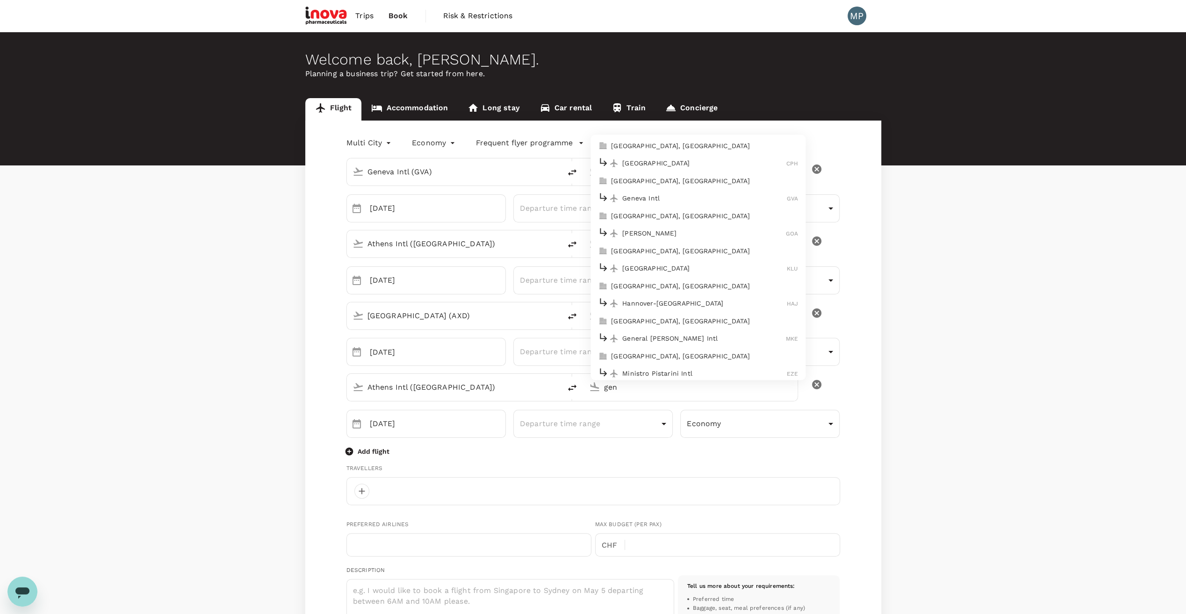
click at [657, 194] on p "Geneva Intl" at bounding box center [704, 198] width 165 height 9
type input "Geneva Intl (GVA)"
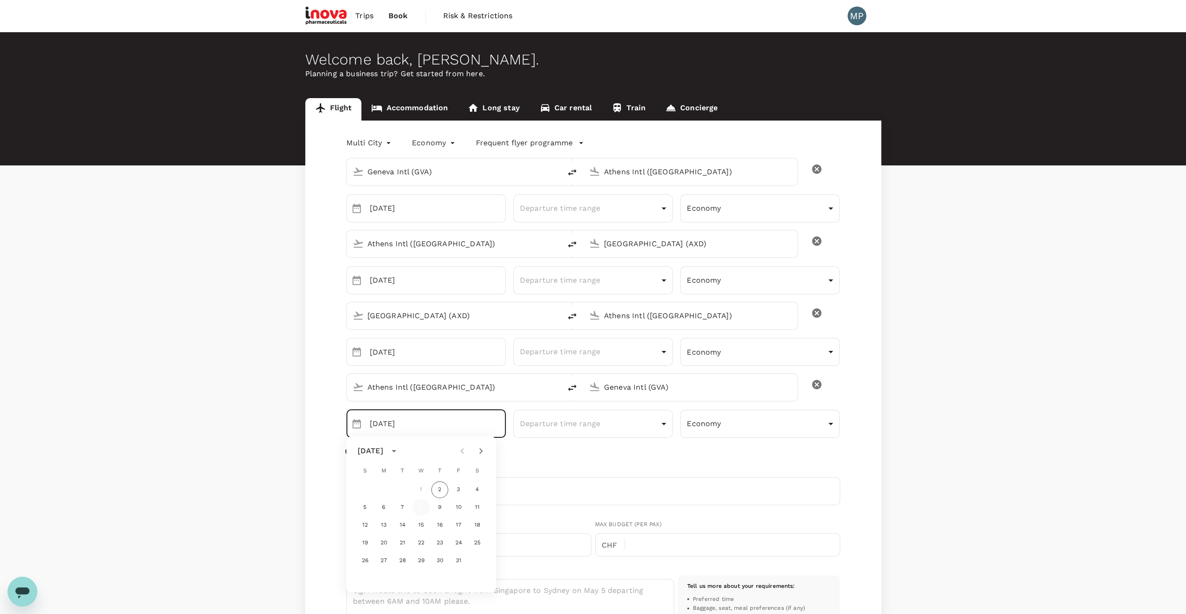
click at [426, 506] on button "8" at bounding box center [421, 507] width 17 height 17
click at [665, 279] on body "Trips Book Risk & Restrictions MP Welcome back , [PERSON_NAME] . Planning a bus…" at bounding box center [593, 514] width 1186 height 1029
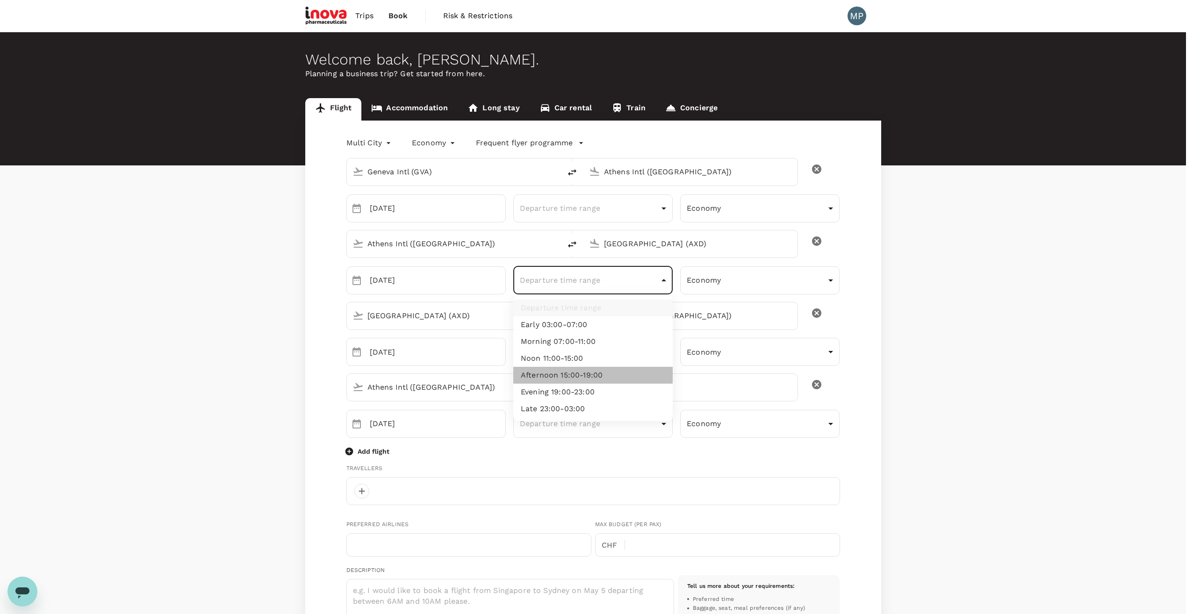
click at [570, 375] on li "Afternoon 15:00-19:00" at bounding box center [592, 375] width 159 height 17
click at [664, 279] on body "Trips Book Risk & Restrictions MP Welcome back , [PERSON_NAME] . Planning a bus…" at bounding box center [596, 514] width 1193 height 1029
click at [584, 388] on li "Evening 19:00-23:00" at bounding box center [592, 392] width 159 height 17
type input "evening"
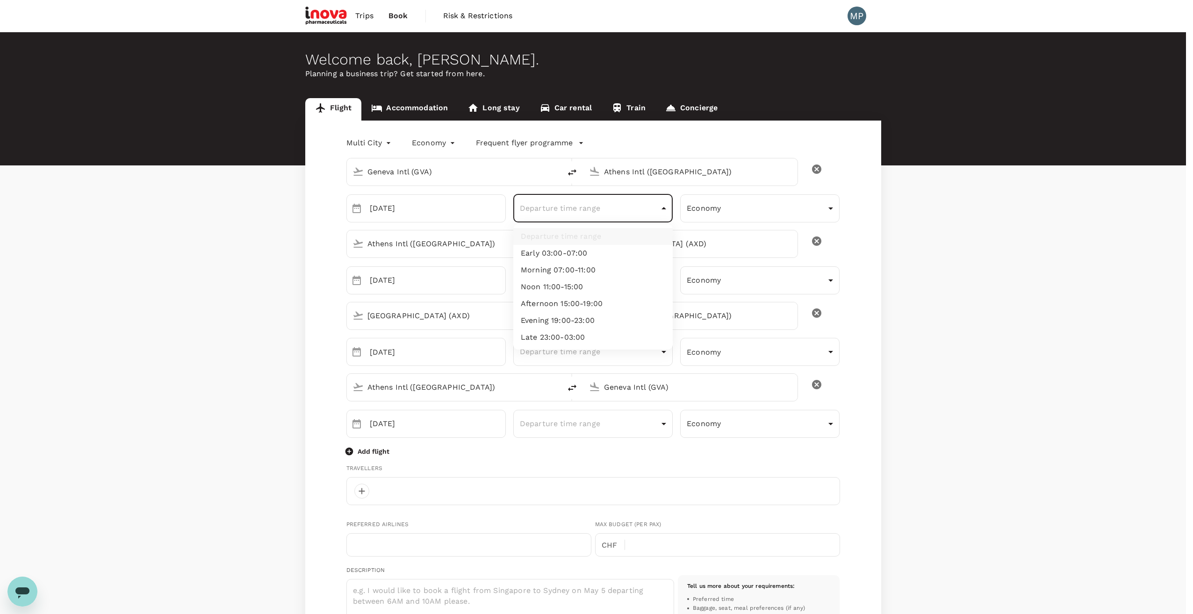
click at [663, 205] on body "Trips Book Risk & Restrictions MP Welcome back , [PERSON_NAME] . Planning a bus…" at bounding box center [596, 514] width 1193 height 1029
click at [567, 303] on li "Afternoon 15:00-19:00" at bounding box center [592, 303] width 159 height 17
type input "afternoon"
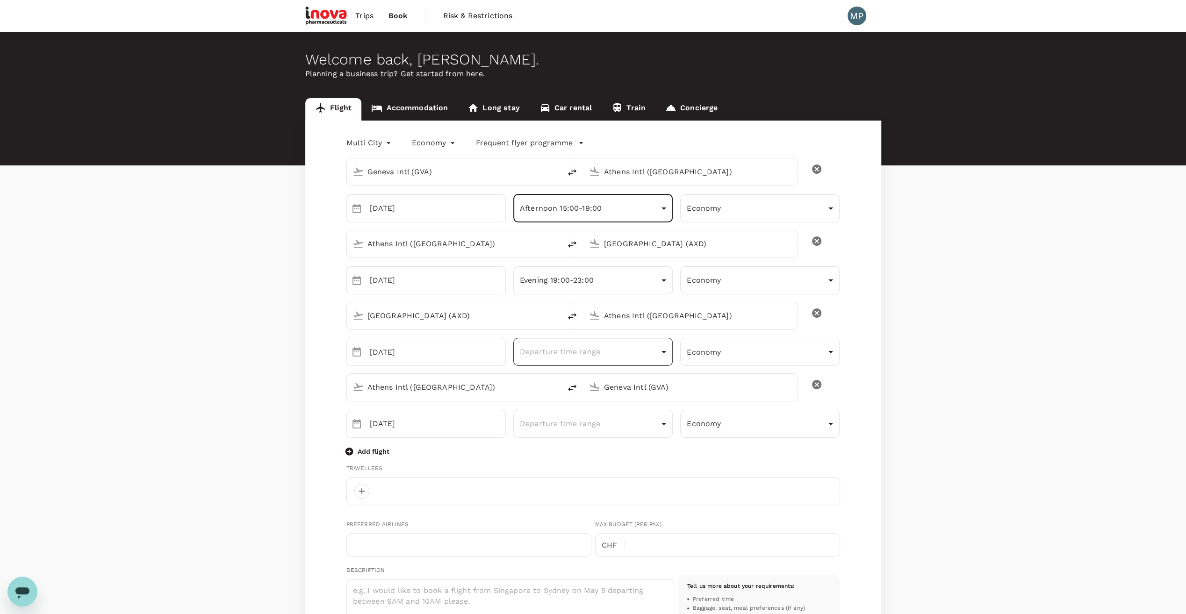
click at [663, 352] on body "Trips Book Risk & Restrictions MP Welcome back , [PERSON_NAME] . Planning a bus…" at bounding box center [593, 514] width 1186 height 1029
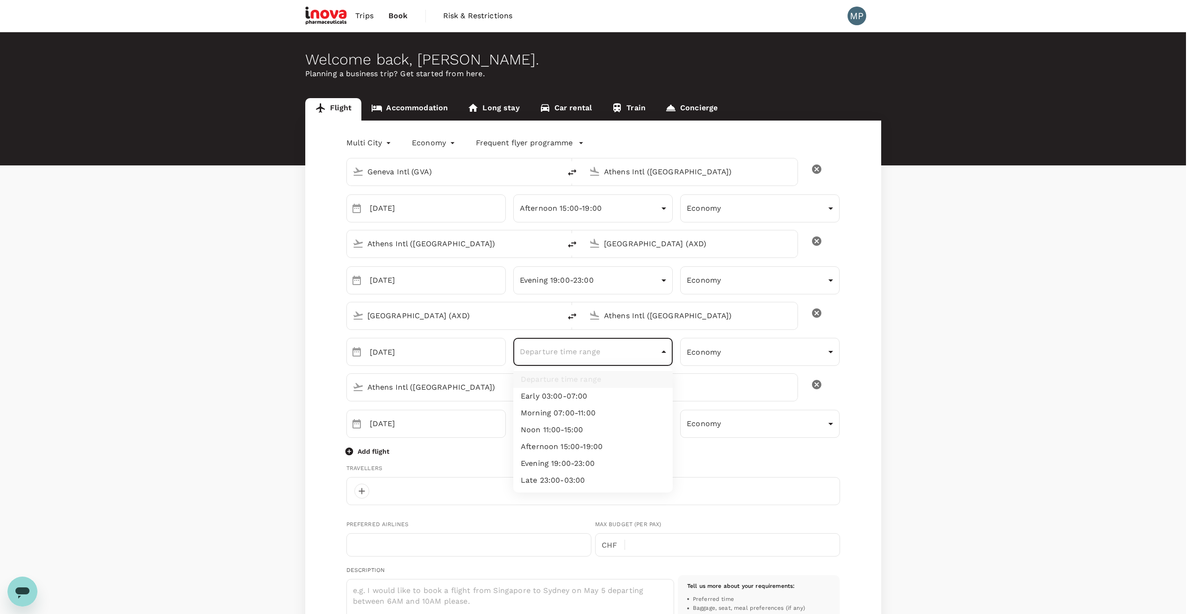
click at [556, 447] on li "Afternoon 15:00-19:00" at bounding box center [592, 447] width 159 height 17
type input "afternoon"
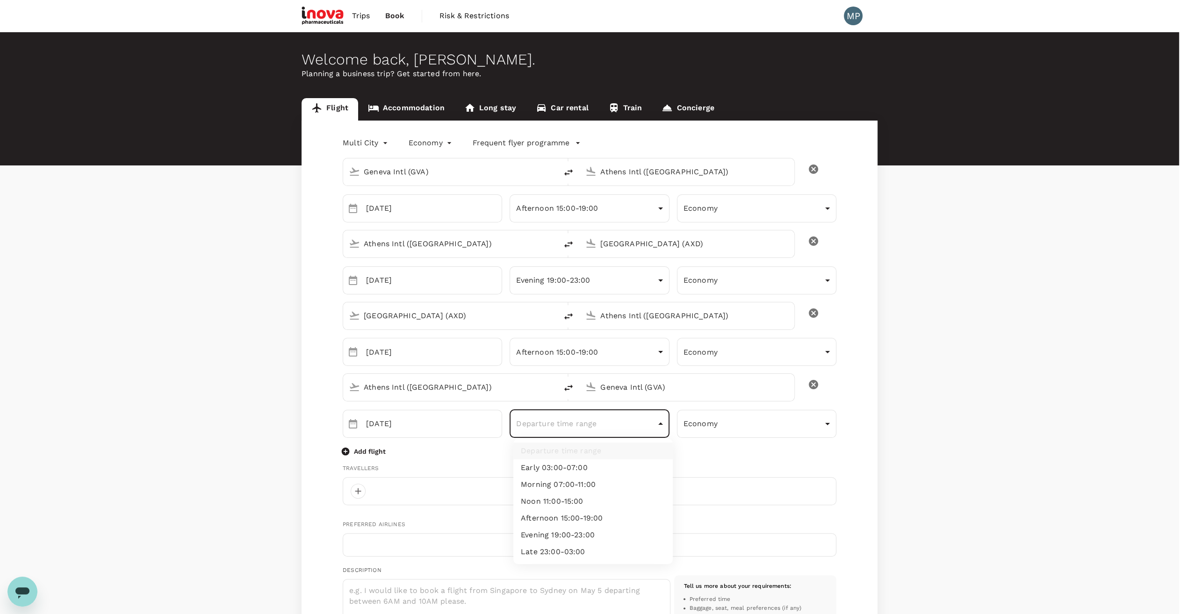
click at [662, 423] on body "Trips Book Risk & Restrictions MP Welcome back , [PERSON_NAME] . Planning a bus…" at bounding box center [593, 514] width 1186 height 1029
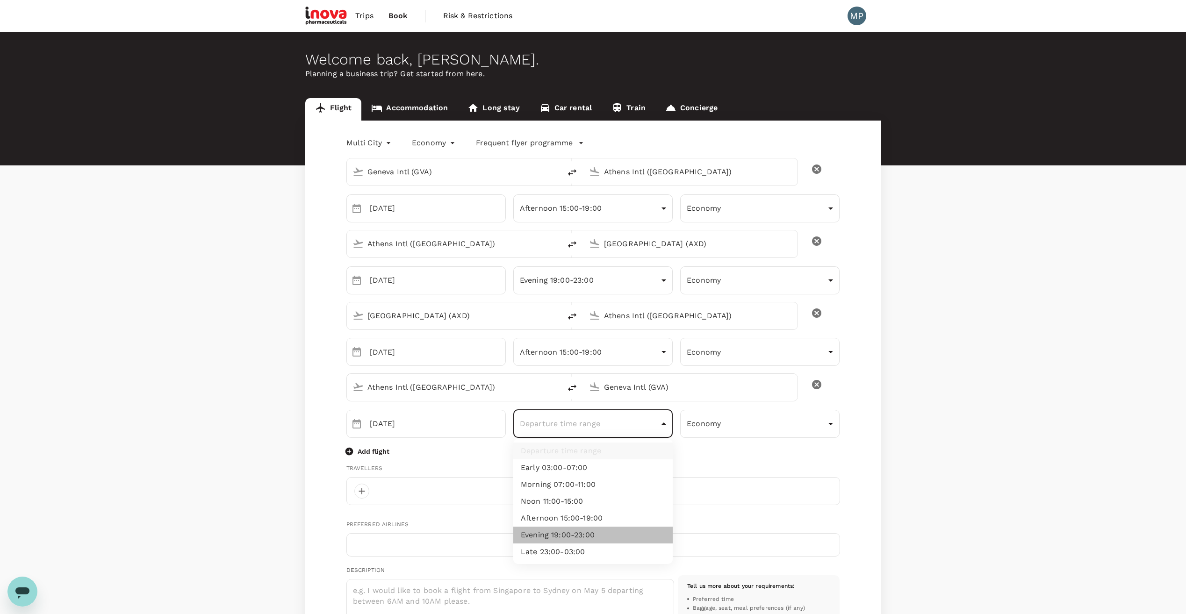
click at [577, 533] on li "Evening 19:00-23:00" at bounding box center [592, 535] width 159 height 17
type input "evening"
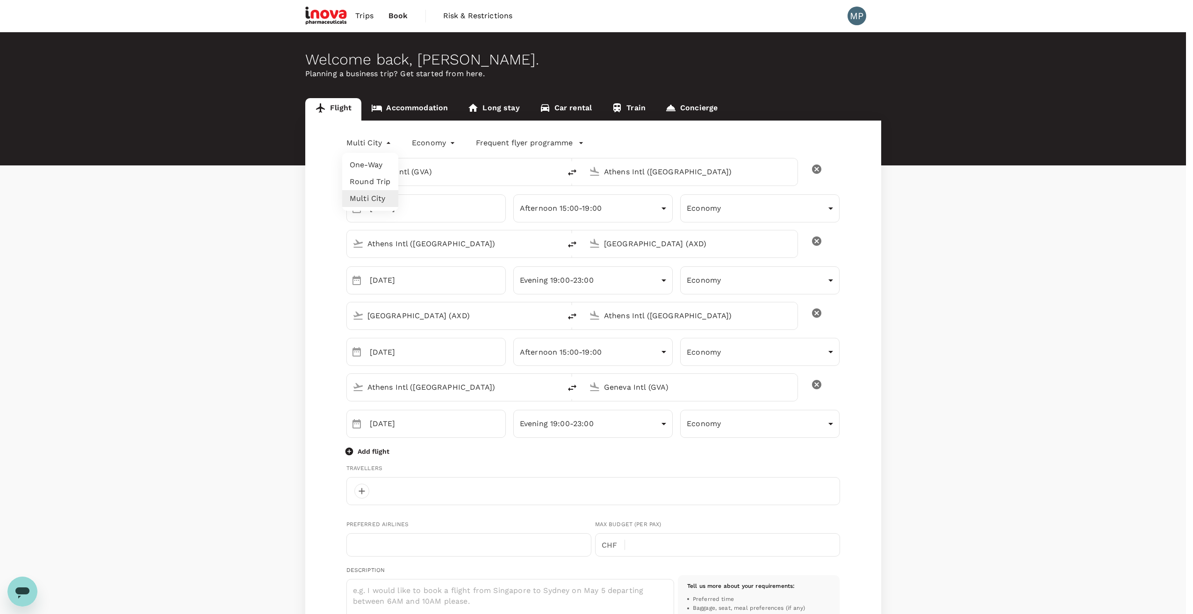
click at [387, 143] on body "Trips Book Risk & Restrictions MP Welcome back , [PERSON_NAME] . Planning a bus…" at bounding box center [596, 514] width 1193 height 1029
click at [380, 183] on li "Round Trip" at bounding box center [370, 181] width 56 height 17
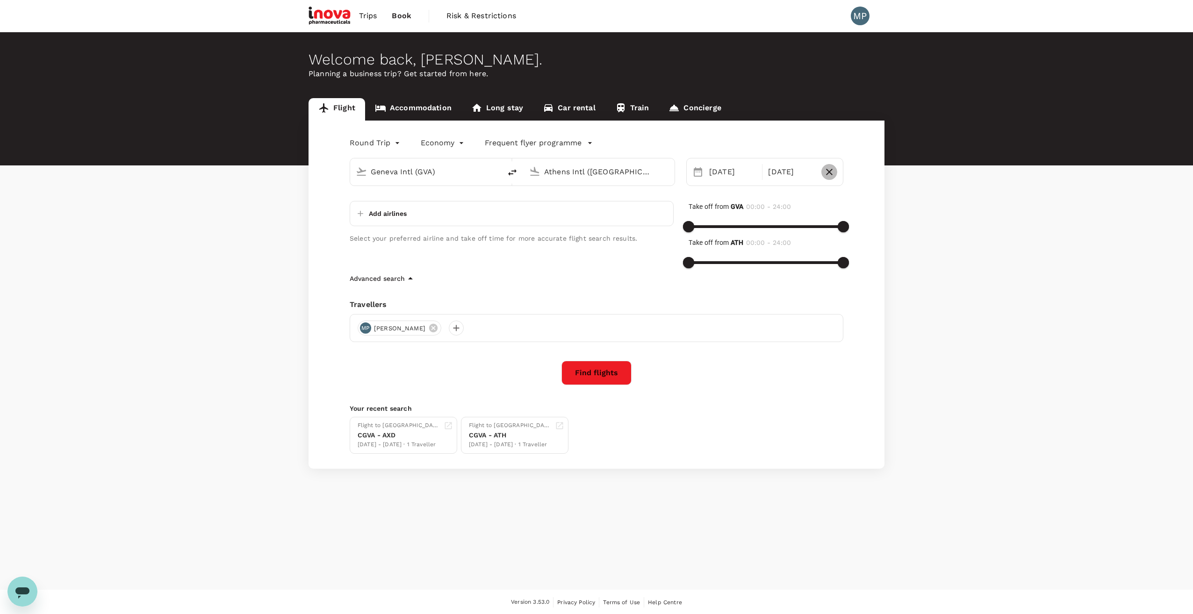
click at [831, 177] on icon "button" at bounding box center [829, 171] width 11 height 11
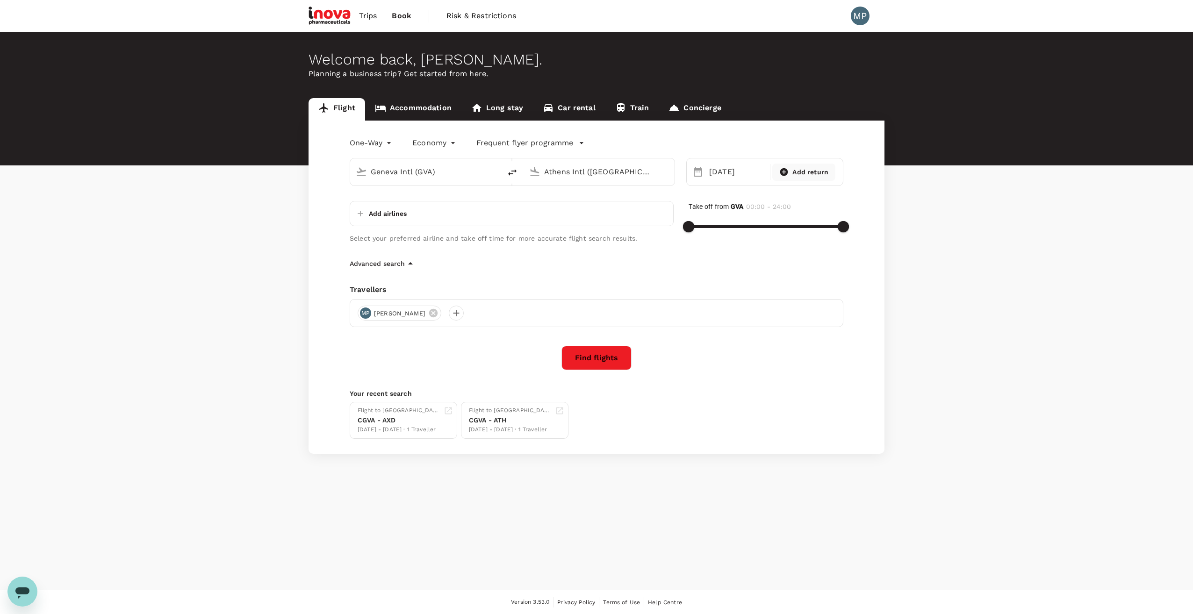
click at [818, 172] on span "Add return" at bounding box center [810, 172] width 36 height 10
type input "roundtrip"
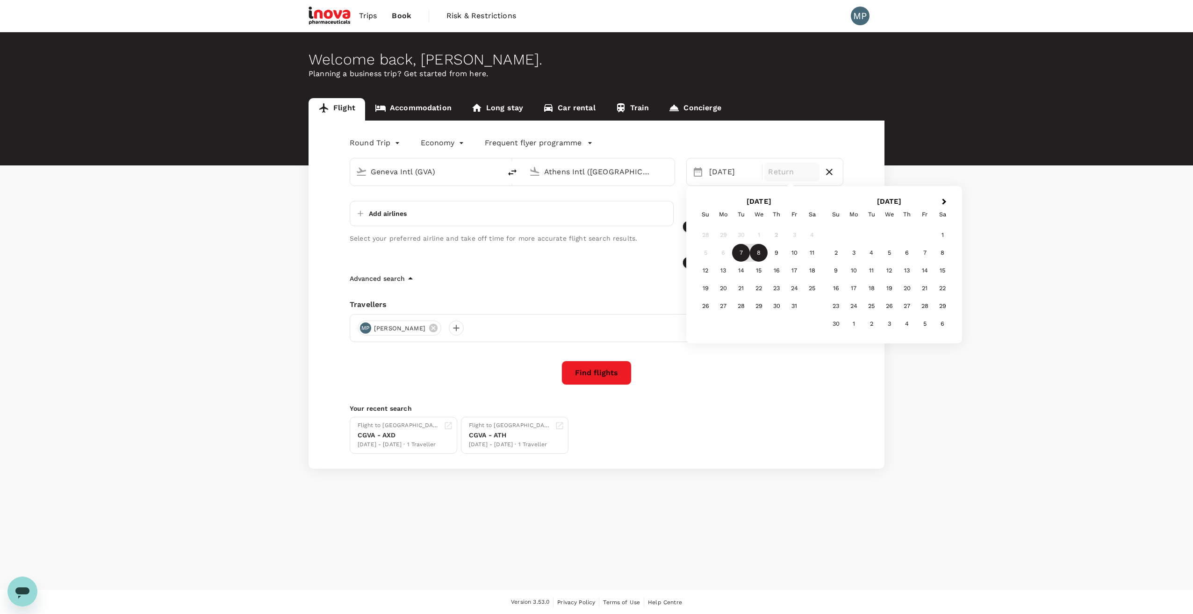
click at [757, 254] on div "8" at bounding box center [759, 253] width 18 height 18
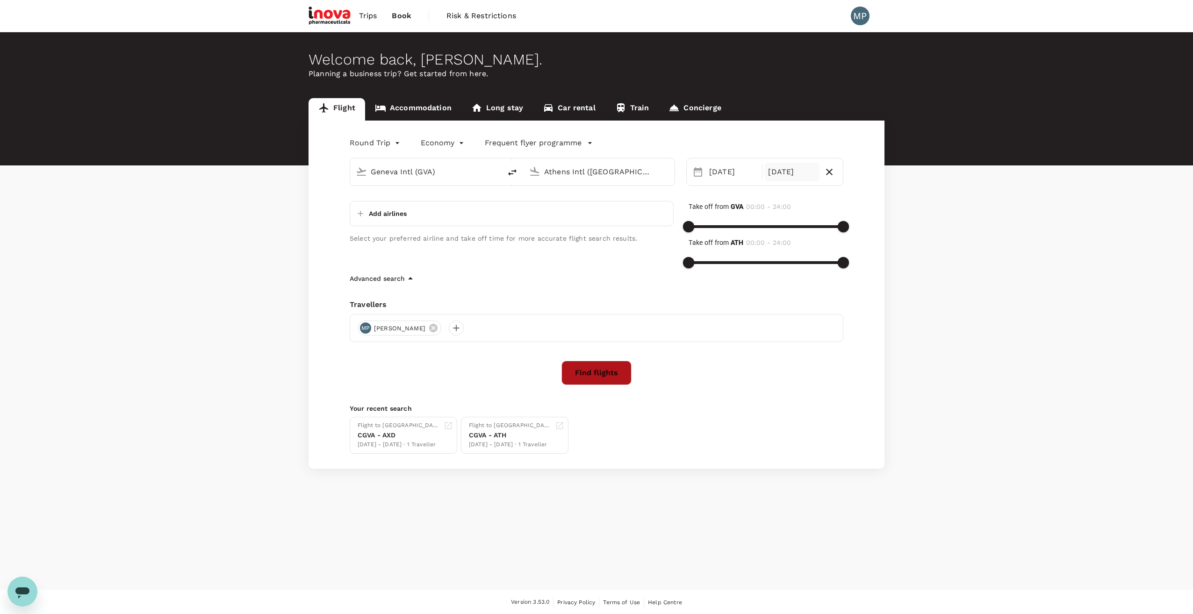
click at [595, 371] on button "Find flights" at bounding box center [597, 373] width 70 height 24
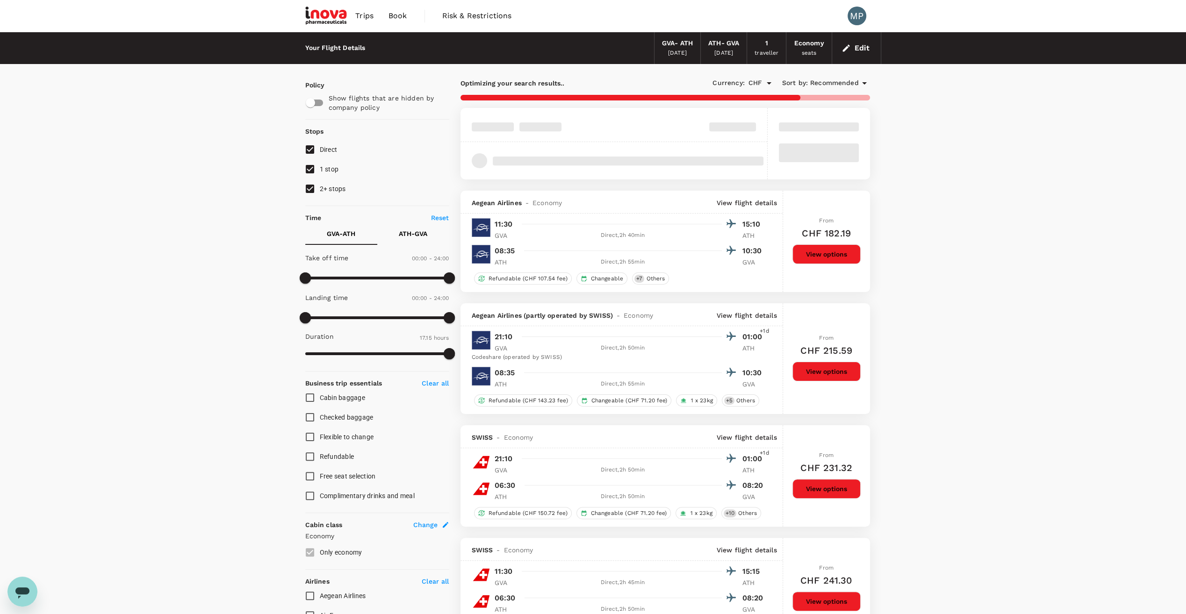
type input "1035"
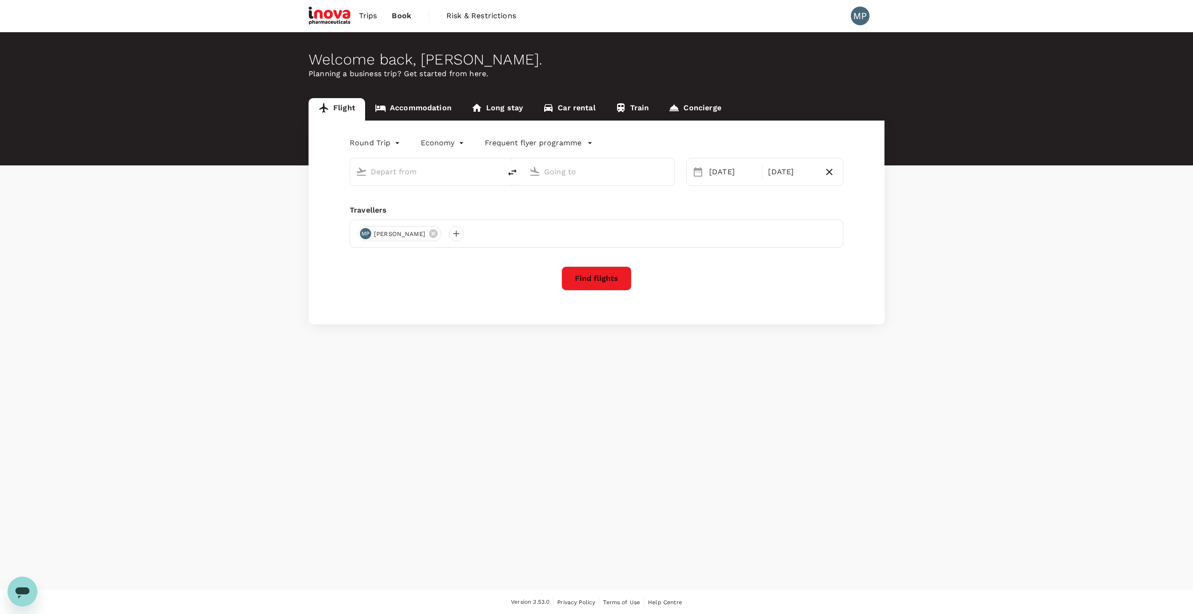
type input "Geneva Intl (GVA)"
type input "Athens Intl ([GEOGRAPHIC_DATA])"
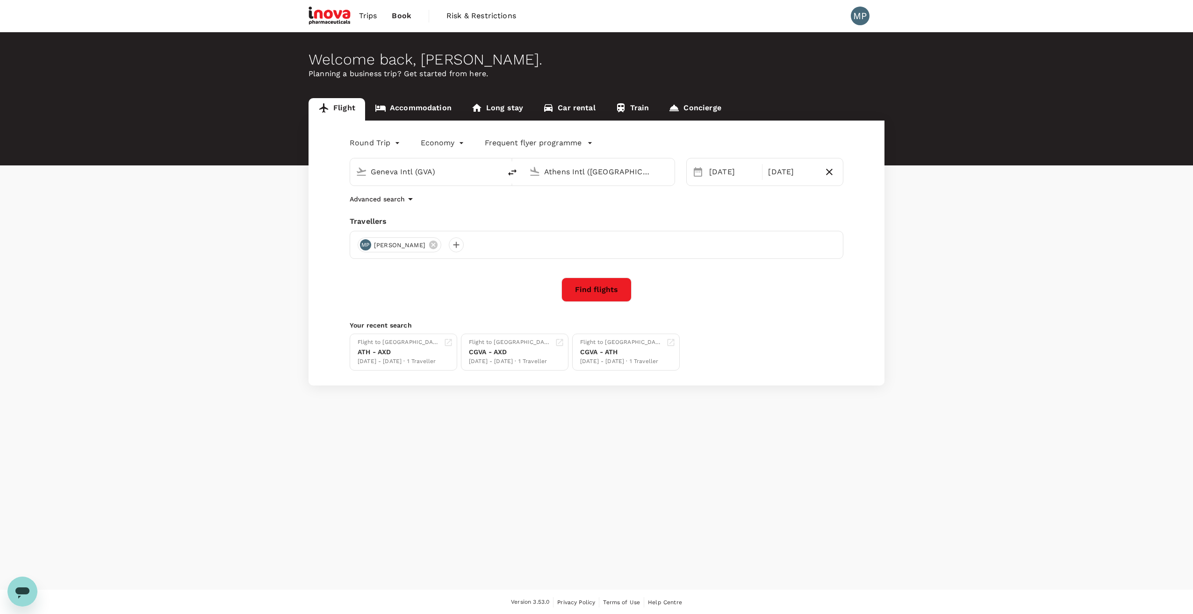
click at [466, 177] on input "Geneva Intl (GVA)" at bounding box center [426, 172] width 111 height 14
click at [446, 206] on p "Athens Intl" at bounding box center [440, 208] width 165 height 9
type input "Athens Intl ([GEOGRAPHIC_DATA])"
click at [633, 169] on input "Athens Intl ([GEOGRAPHIC_DATA])" at bounding box center [599, 172] width 111 height 14
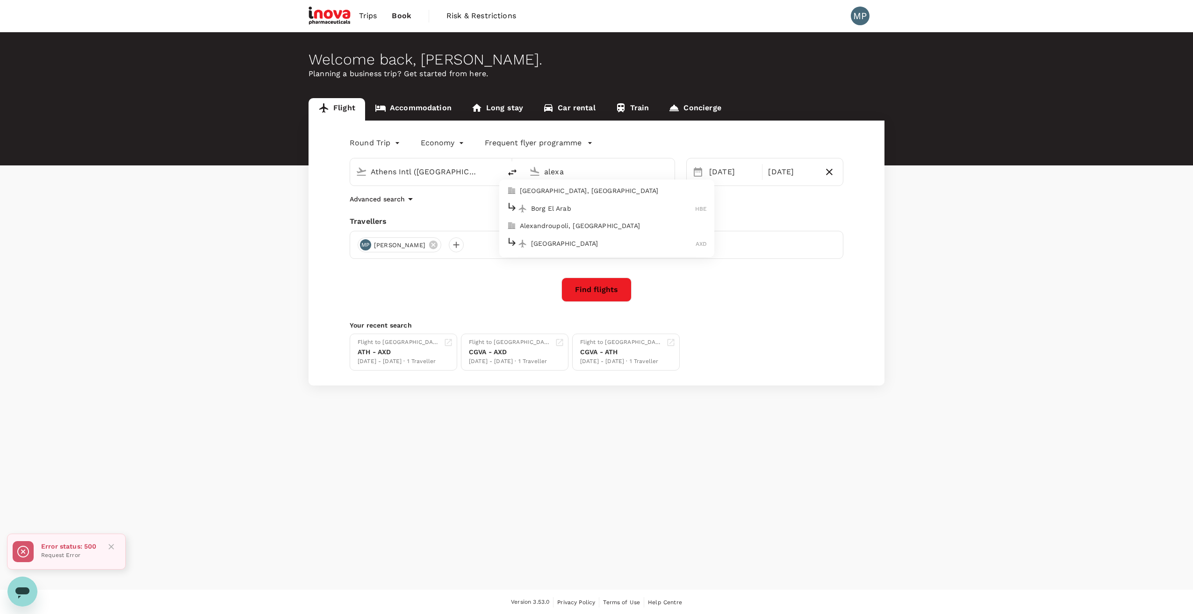
click at [580, 230] on p "Alexandroupoli, [GEOGRAPHIC_DATA]" at bounding box center [613, 226] width 187 height 9
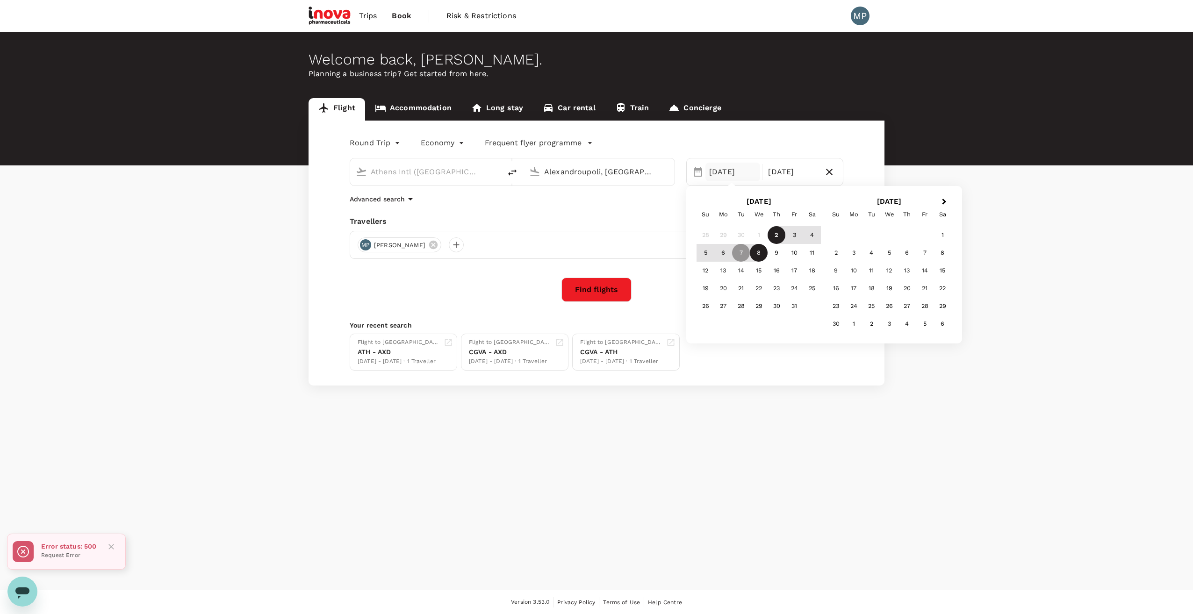
click at [645, 174] on input "Alexandroupoli, Greece (any)" at bounding box center [599, 172] width 111 height 14
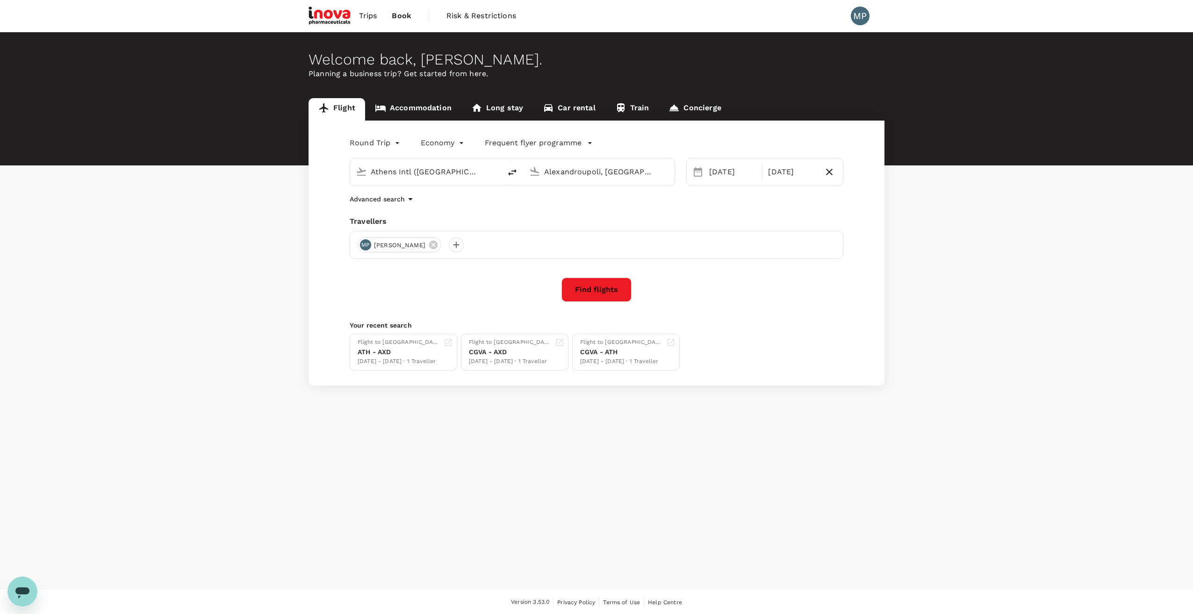
click at [653, 173] on input "Alexandroupoli, Greece (any)" at bounding box center [599, 172] width 111 height 14
drag, startPoint x: 653, startPoint y: 173, endPoint x: 543, endPoint y: 175, distance: 110.4
click at [543, 175] on div "Alexandroupoli, Greece (any)" at bounding box center [604, 170] width 129 height 19
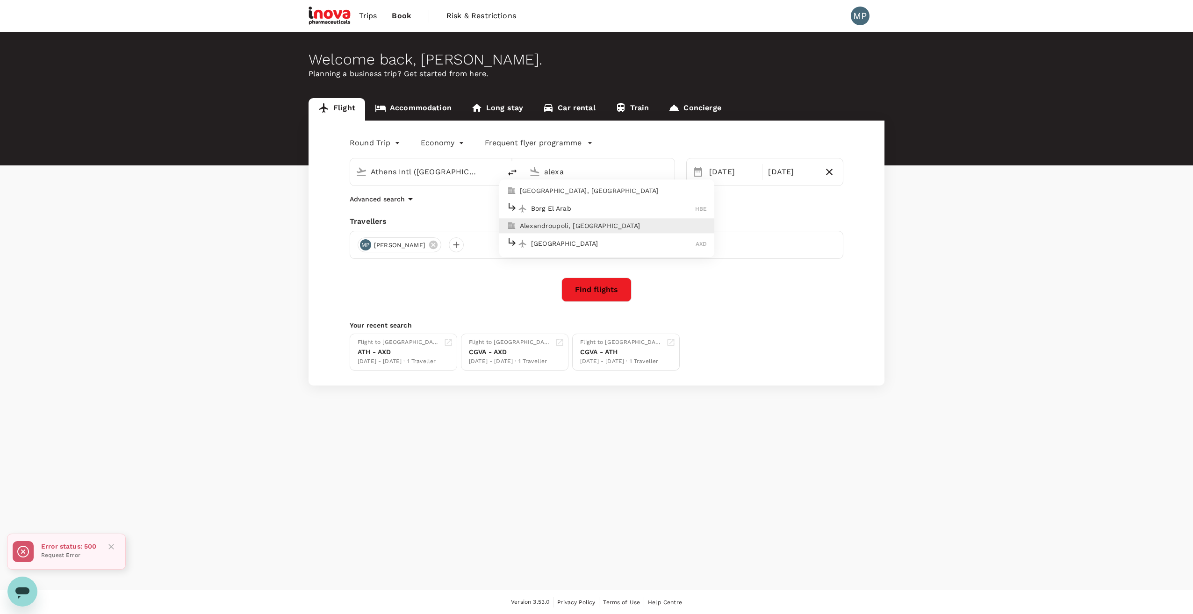
click at [548, 244] on p "[GEOGRAPHIC_DATA]" at bounding box center [613, 243] width 165 height 9
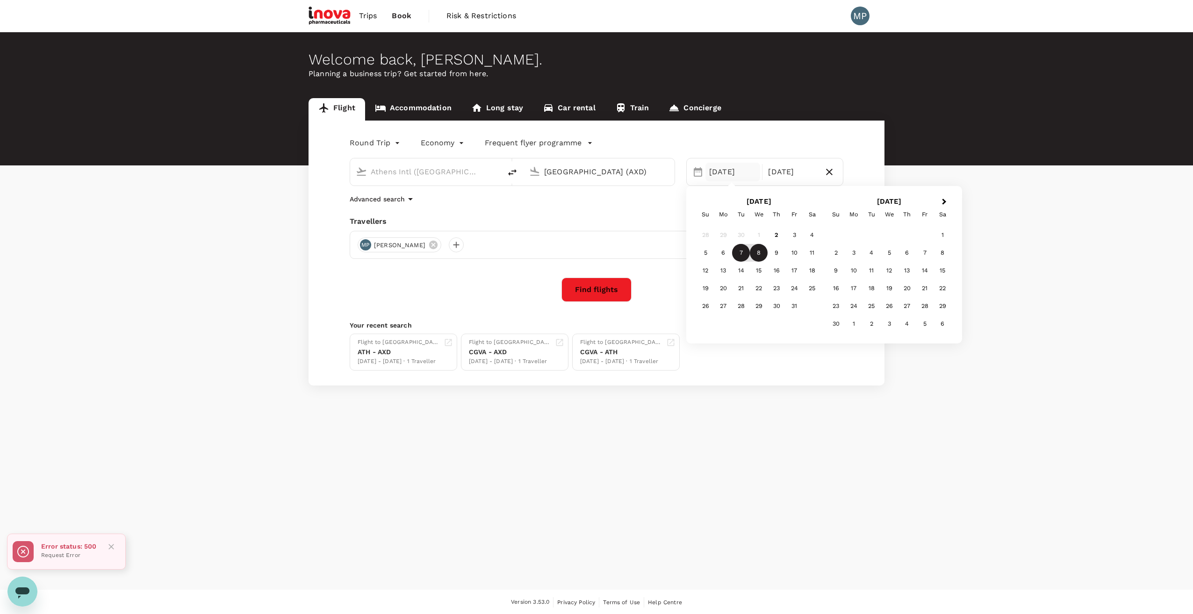
type input "[GEOGRAPHIC_DATA] (AXD)"
click at [608, 293] on button "Find flights" at bounding box center [597, 290] width 70 height 24
type input "Athens Intl ([GEOGRAPHIC_DATA])"
type input "[GEOGRAPHIC_DATA] (AXD)"
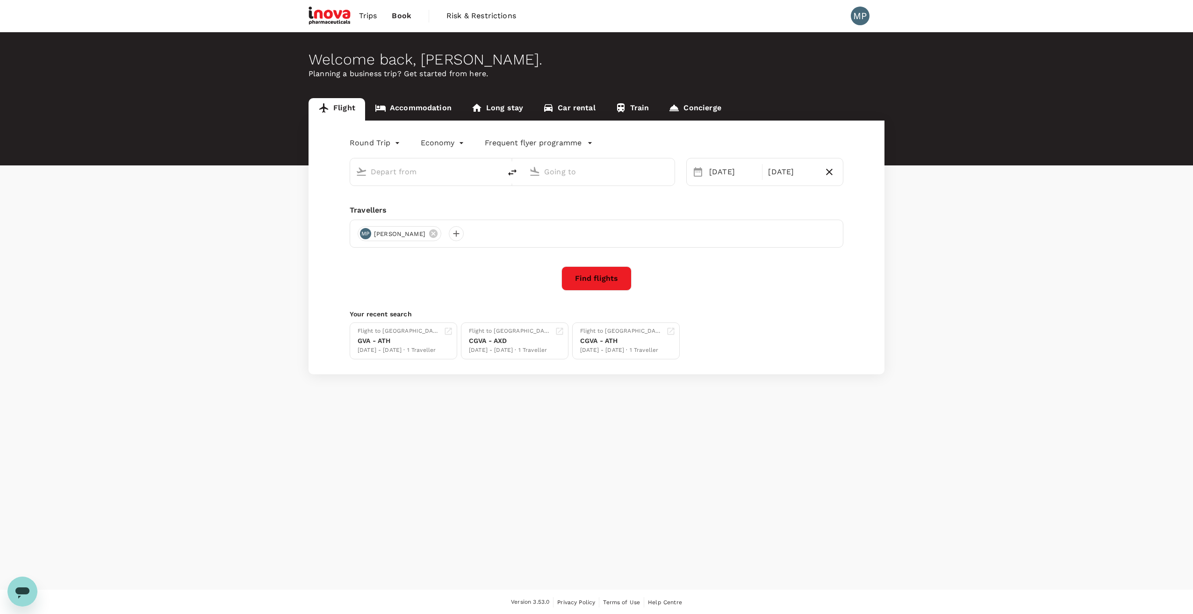
type input "Athens Intl ([GEOGRAPHIC_DATA])"
type input "[GEOGRAPHIC_DATA] (AXD)"
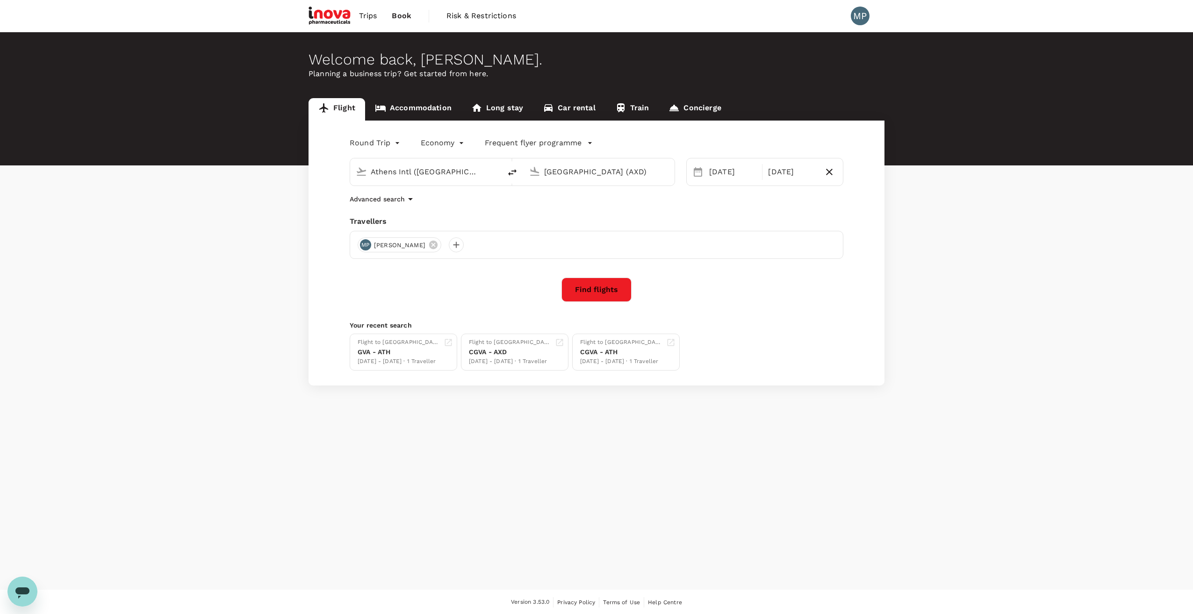
click at [410, 173] on input "Athens Intl ([GEOGRAPHIC_DATA])" at bounding box center [426, 172] width 111 height 14
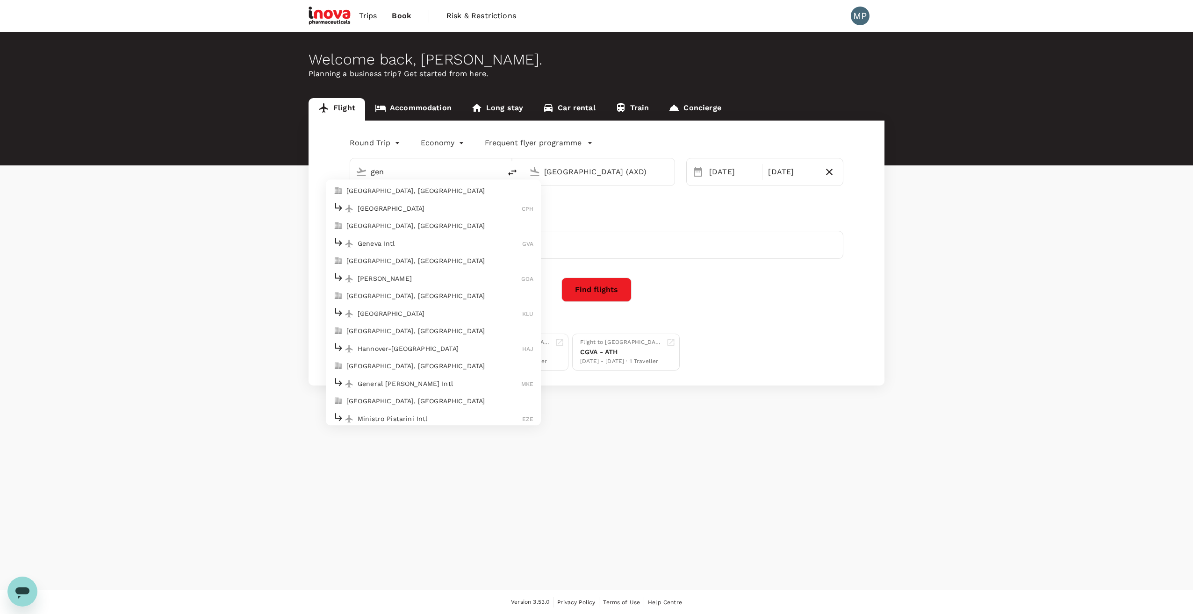
click at [382, 239] on p "Geneva Intl" at bounding box center [440, 243] width 165 height 9
type input "Geneva Intl (GVA)"
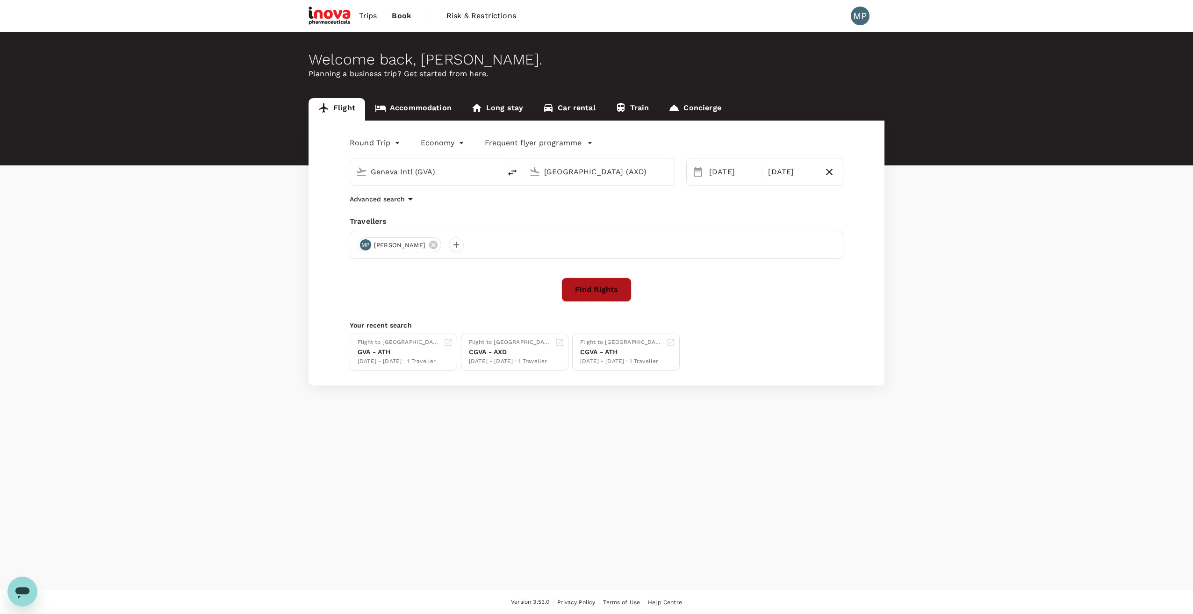
click at [593, 286] on button "Find flights" at bounding box center [597, 290] width 70 height 24
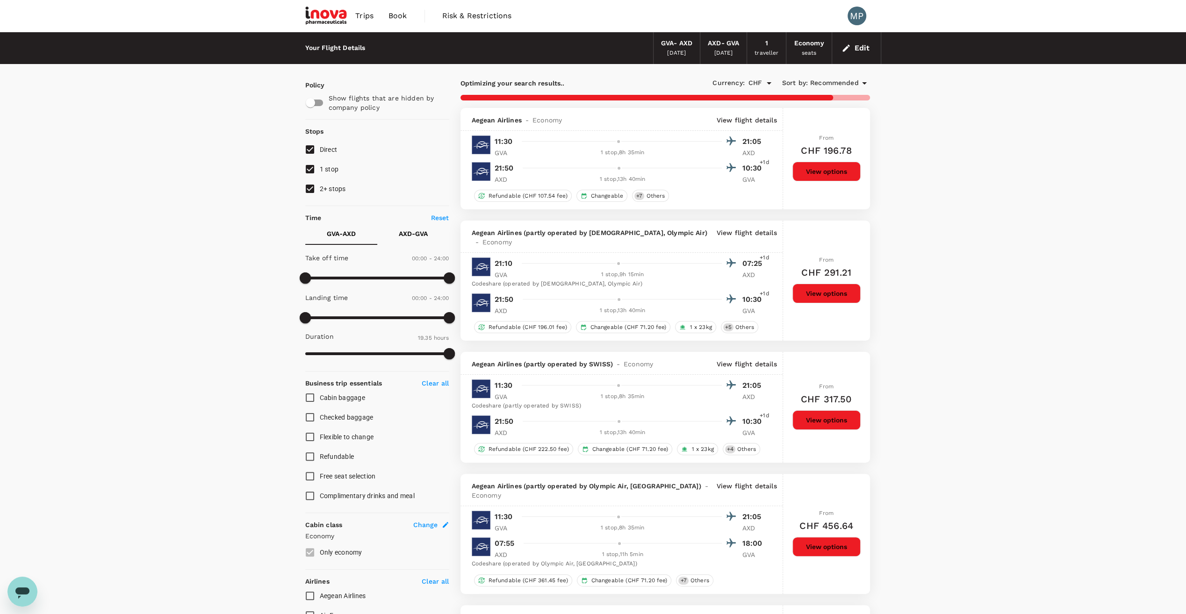
click at [764, 121] on p "View flight details" at bounding box center [747, 119] width 60 height 9
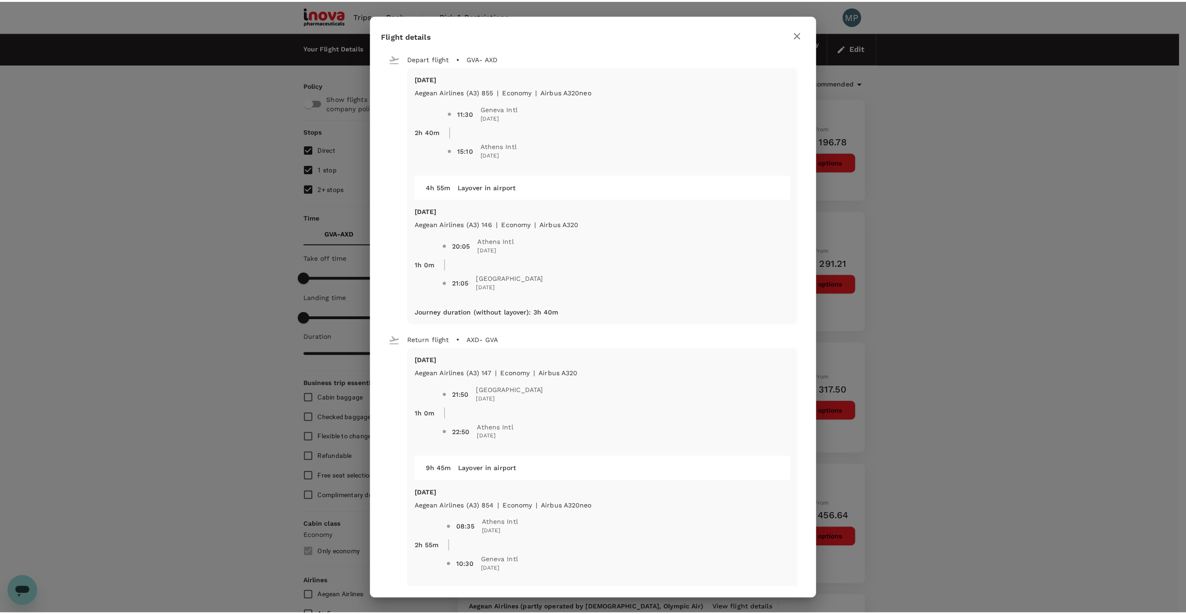
scroll to position [25, 0]
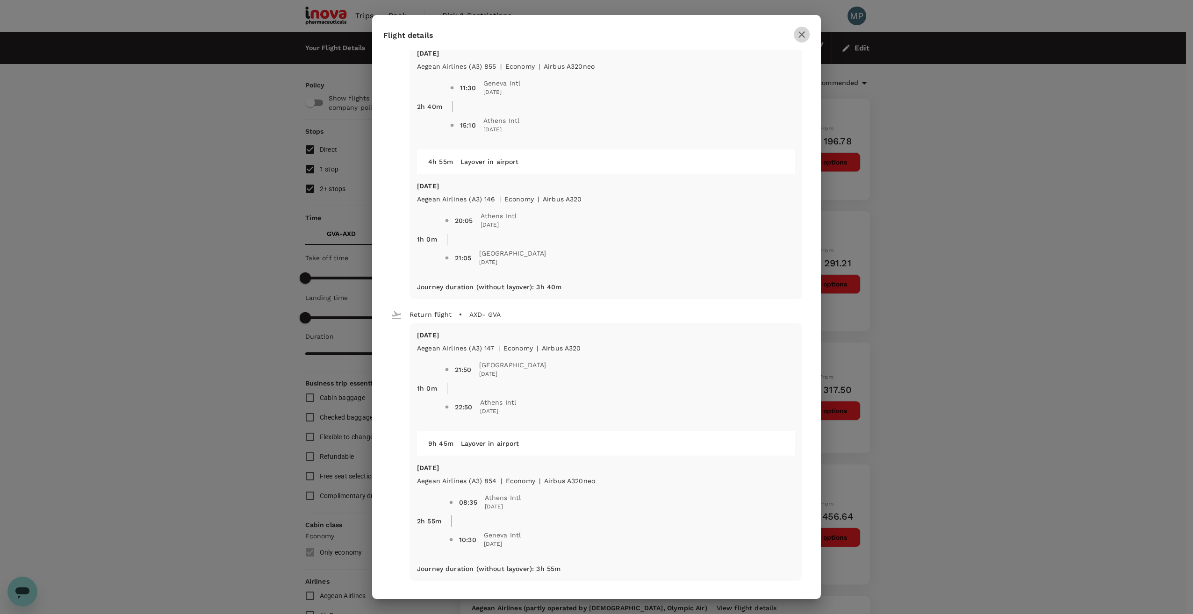
click at [803, 32] on icon "button" at bounding box center [801, 34] width 11 height 11
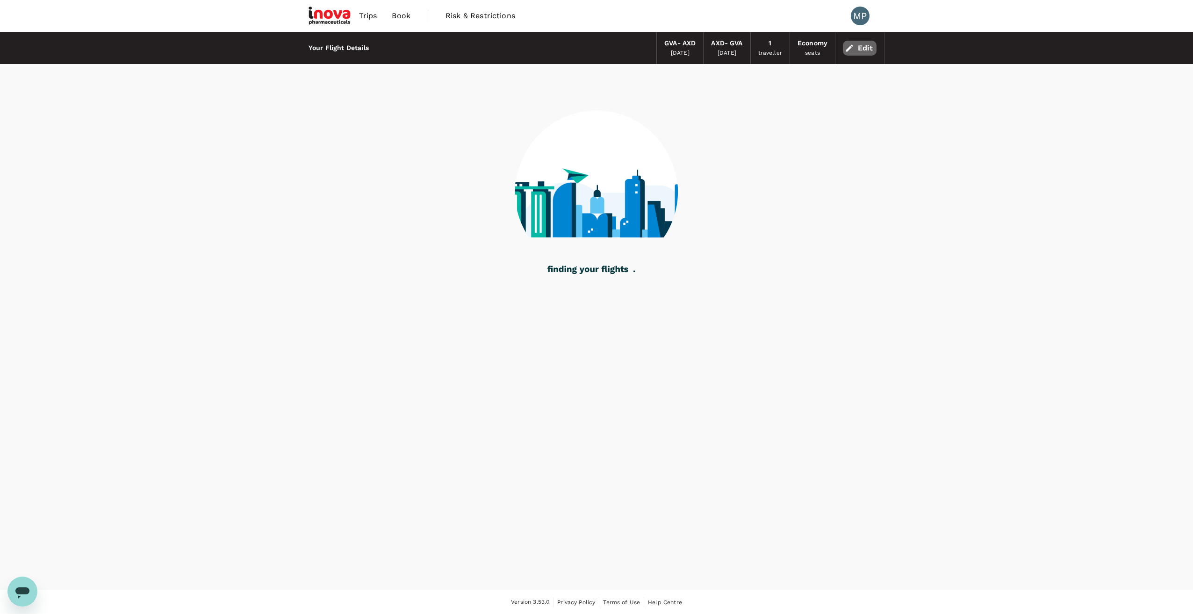
click at [859, 47] on button "Edit" at bounding box center [860, 48] width 34 height 15
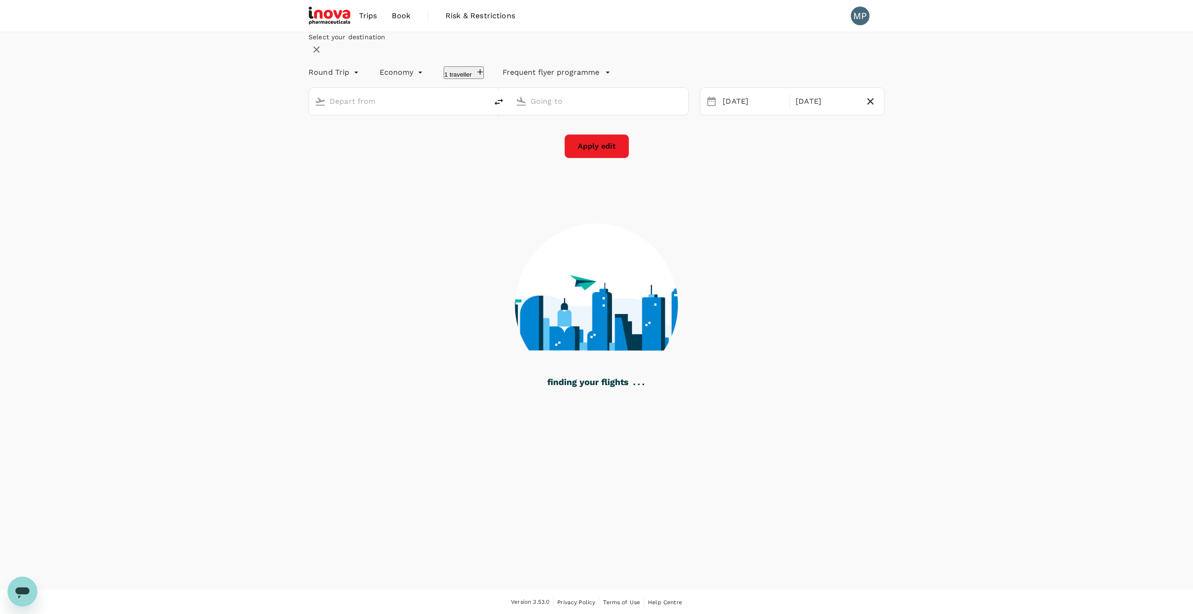
type input "Geneva Intl (GVA)"
type input "[GEOGRAPHIC_DATA] (AXD)"
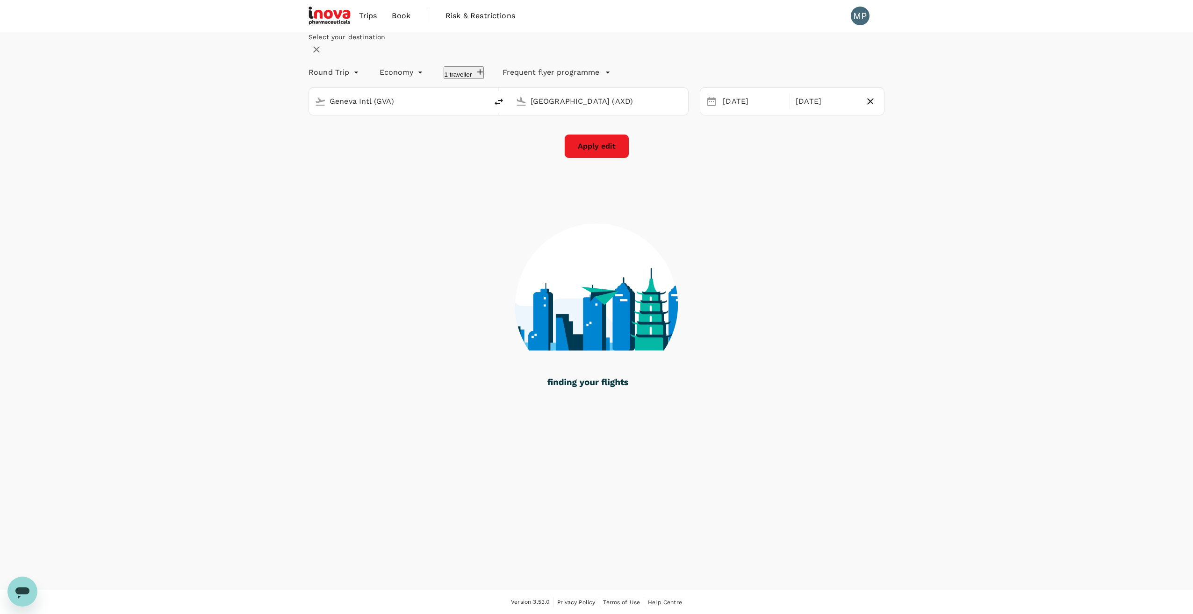
click at [595, 108] on input "[GEOGRAPHIC_DATA] (AXD)" at bounding box center [600, 101] width 138 height 14
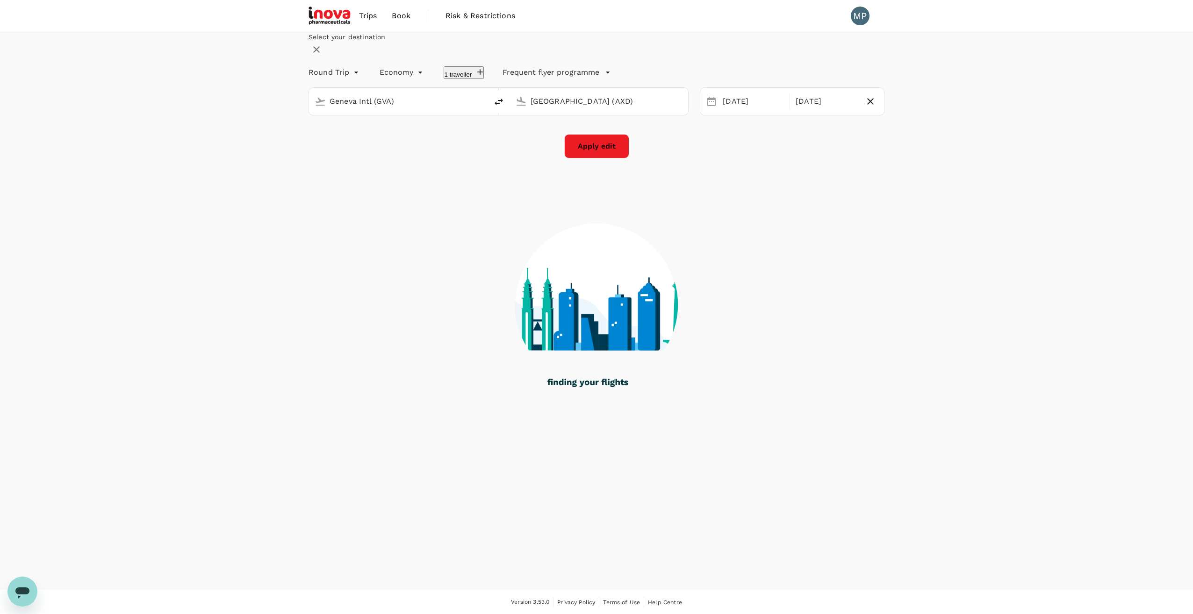
click at [635, 108] on input "[GEOGRAPHIC_DATA] (AXD)" at bounding box center [600, 101] width 138 height 14
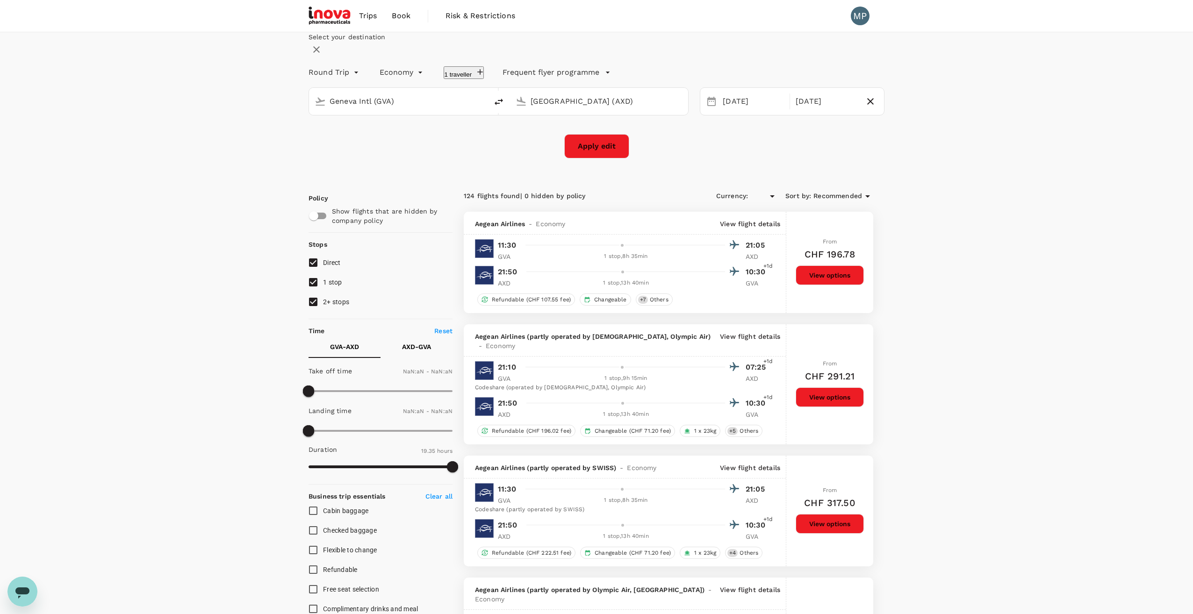
type input "CHF"
type input "1440"
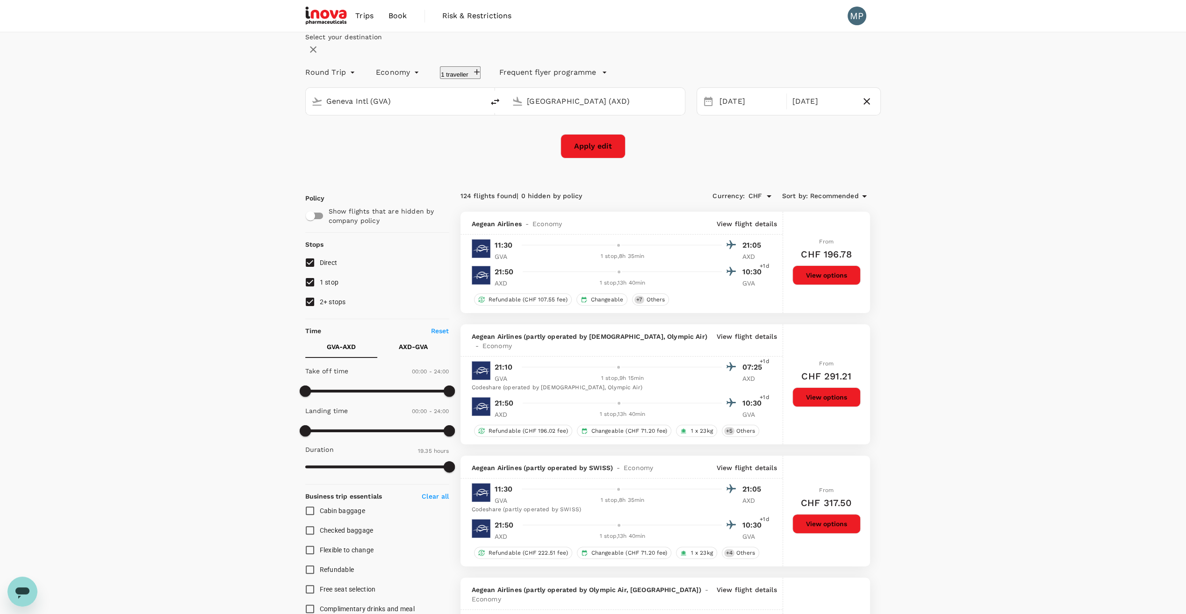
click at [643, 108] on input "[GEOGRAPHIC_DATA] (AXD)" at bounding box center [596, 101] width 138 height 14
click at [548, 108] on input "[GEOGRAPHIC_DATA] (AXD)" at bounding box center [596, 101] width 138 height 14
click at [539, 143] on p "Kavala Intl" at bounding box center [600, 137] width 165 height 9
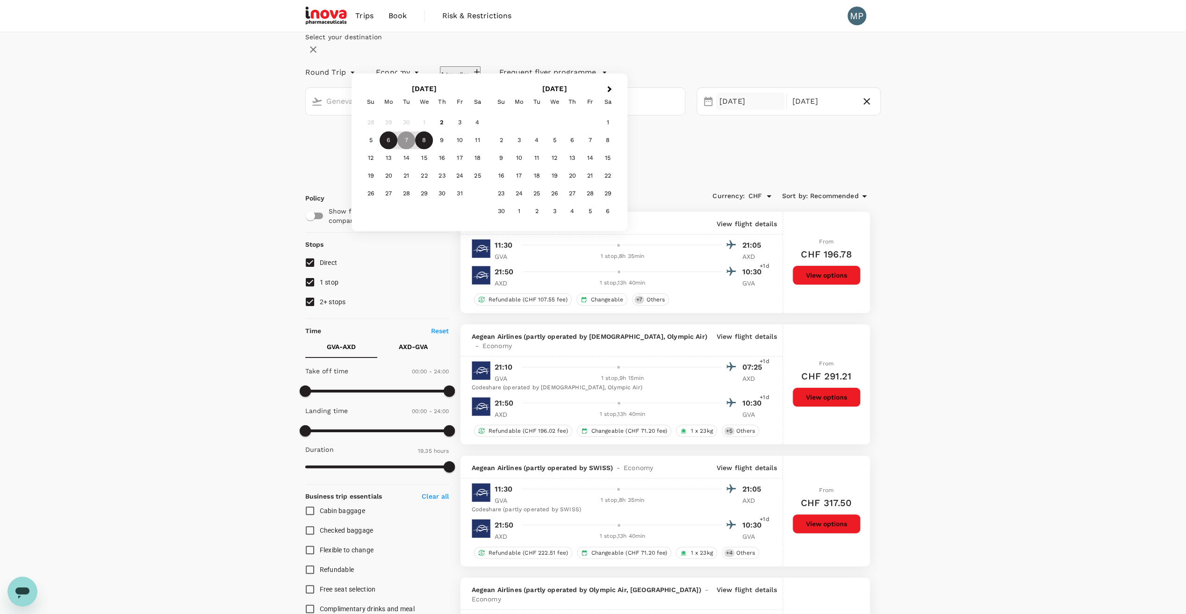
type input "Kavala Intl (KVA)"
click at [415, 150] on div "7" at bounding box center [406, 141] width 18 height 18
click at [588, 158] on button "Apply edit" at bounding box center [593, 146] width 65 height 24
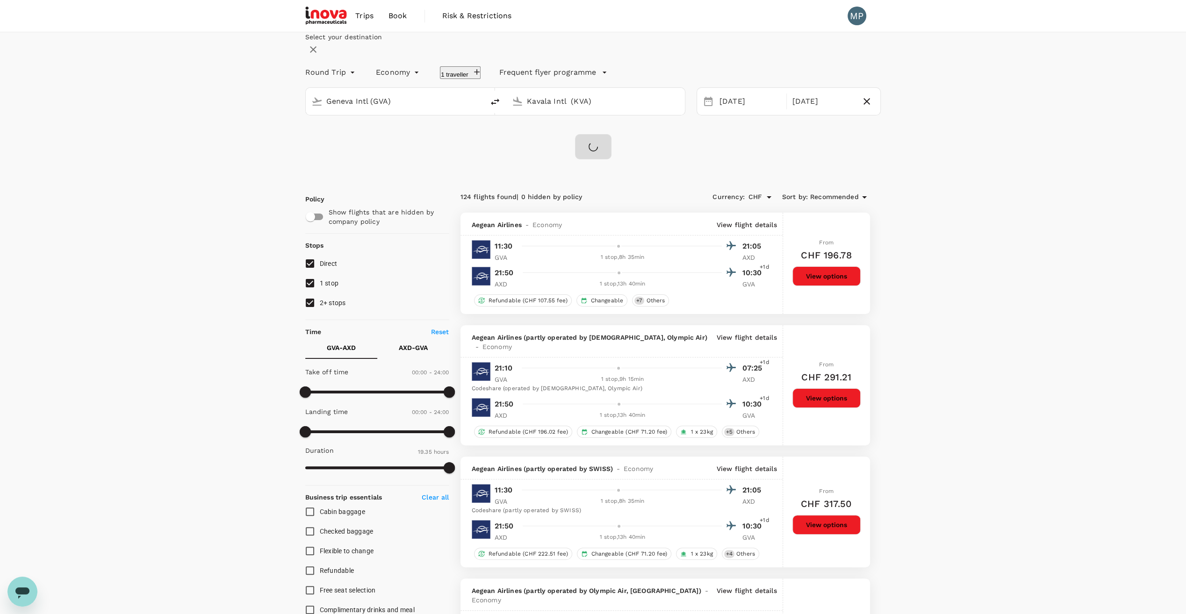
checkbox input "false"
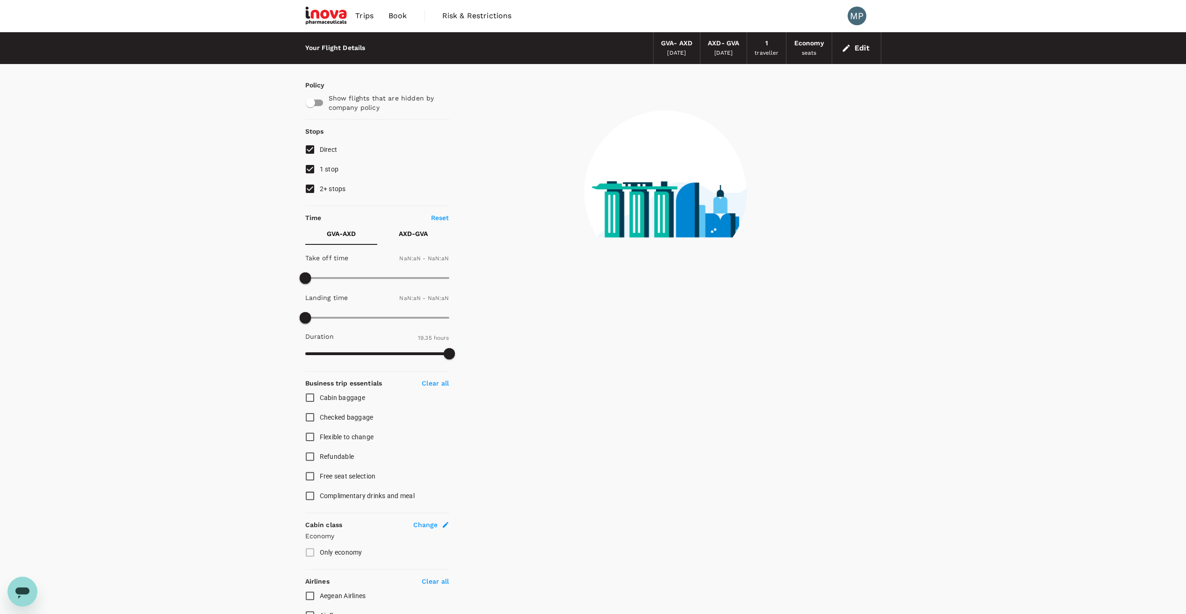
type input "1440"
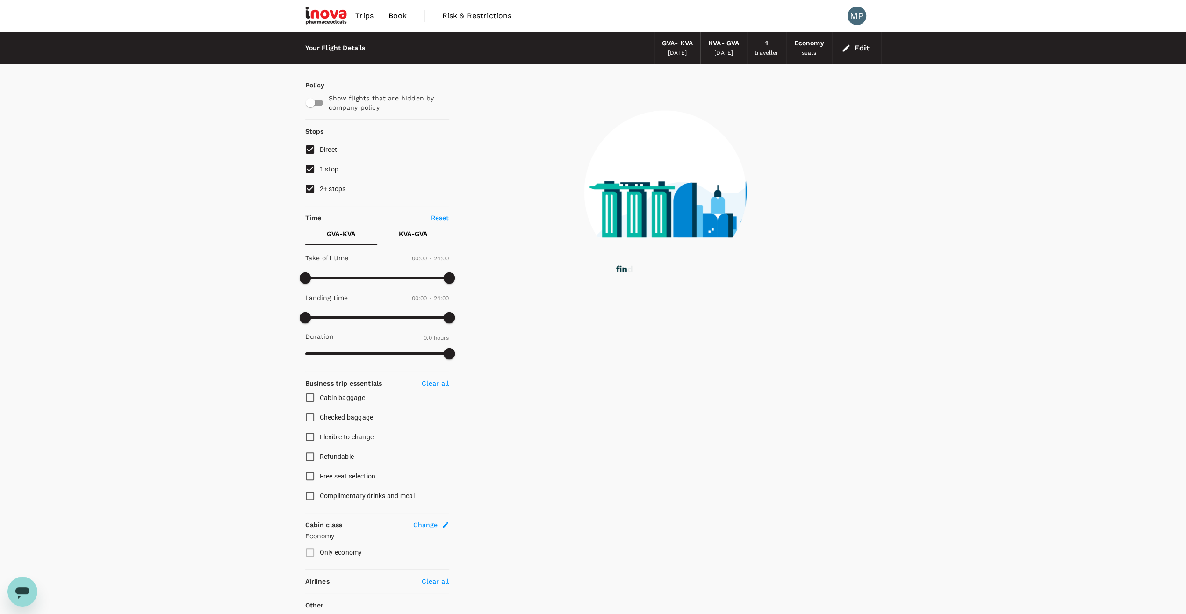
type input "1230"
checkbox input "true"
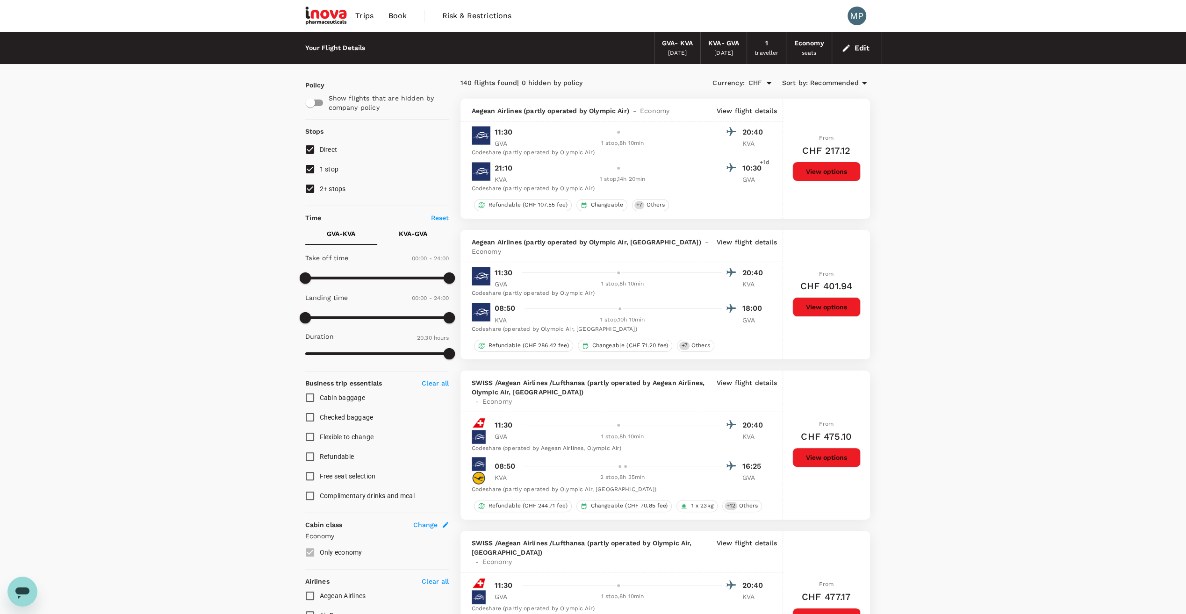
click at [743, 108] on p "View flight details" at bounding box center [747, 110] width 60 height 9
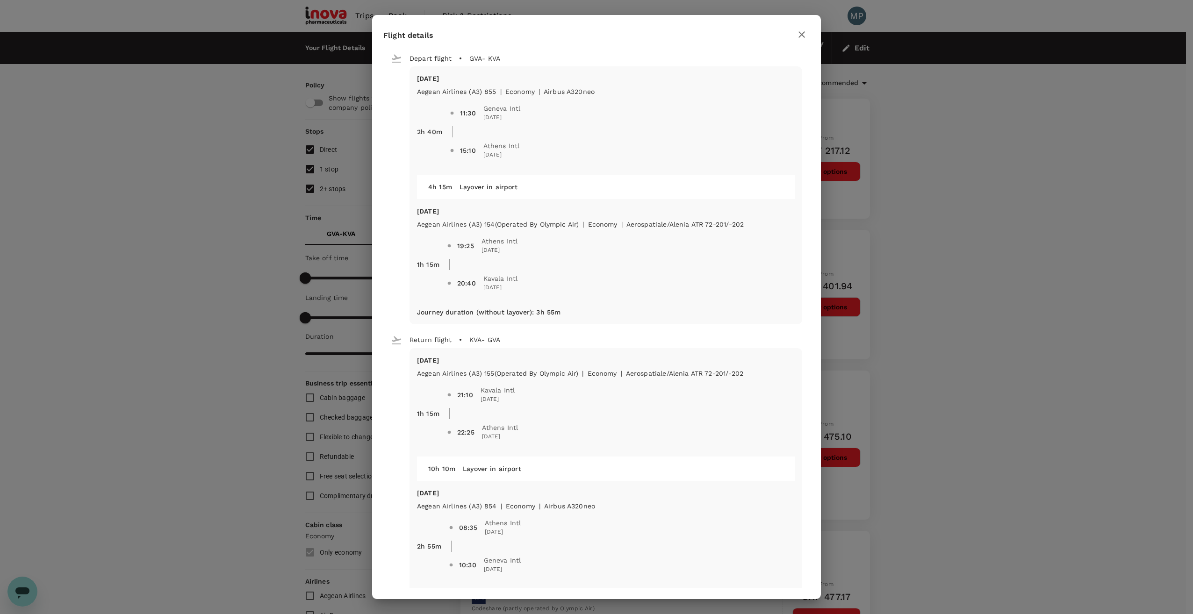
click at [801, 31] on icon "button" at bounding box center [801, 34] width 11 height 11
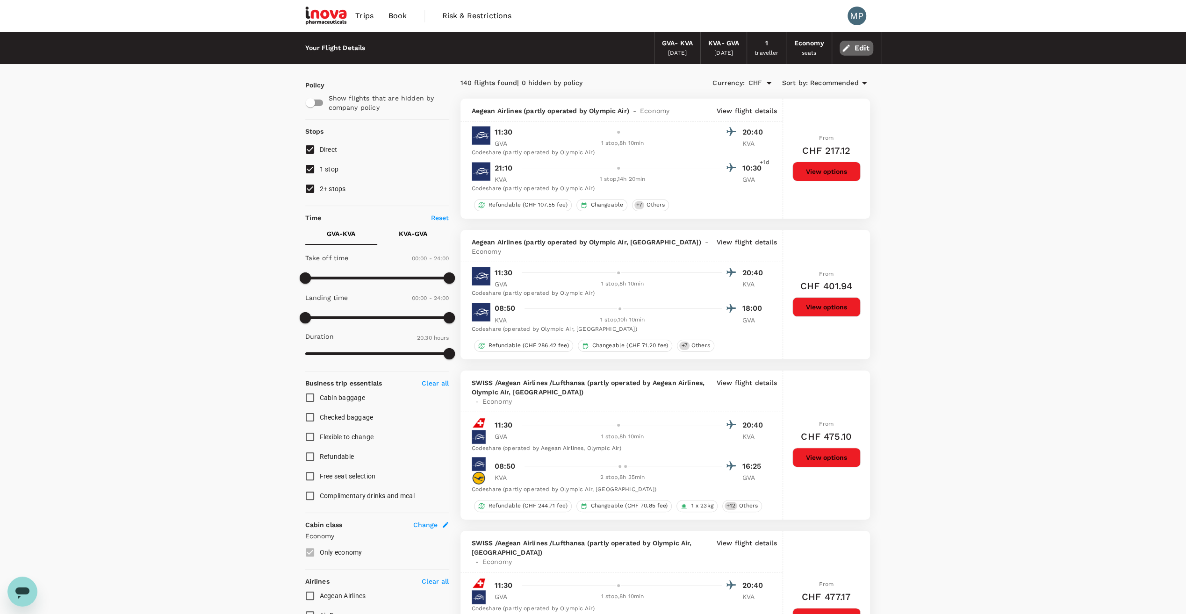
click at [863, 49] on button "Edit" at bounding box center [857, 48] width 34 height 15
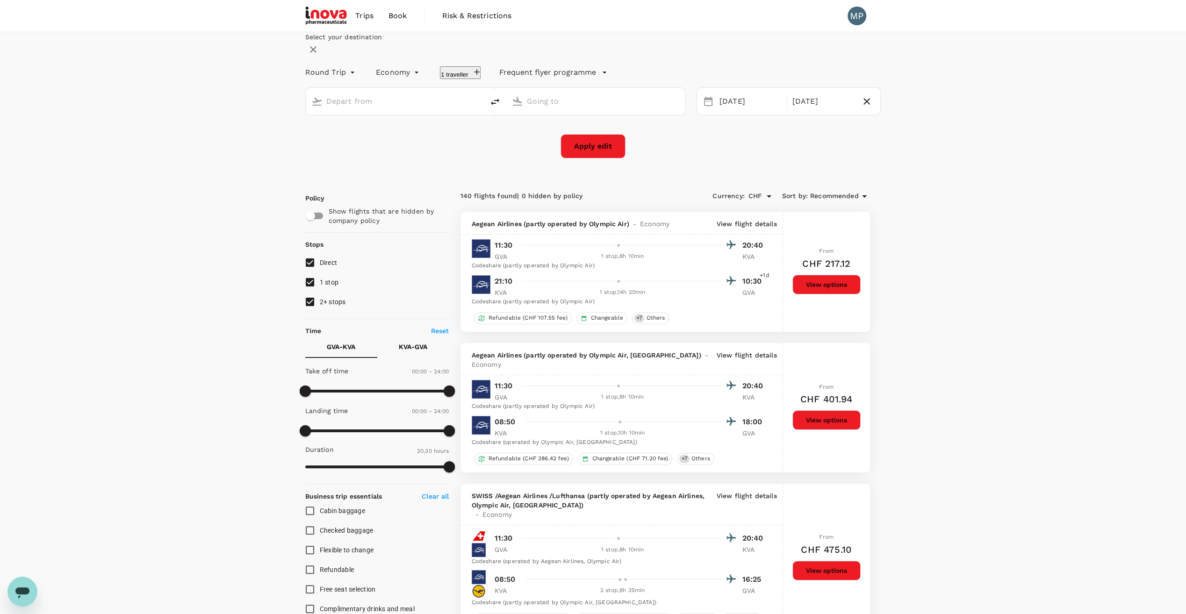
type input "Geneva Intl (GVA)"
click at [574, 108] on input "Kavala Intl (KVA)" at bounding box center [596, 101] width 138 height 14
click at [553, 143] on p "Makedonia" at bounding box center [600, 137] width 164 height 9
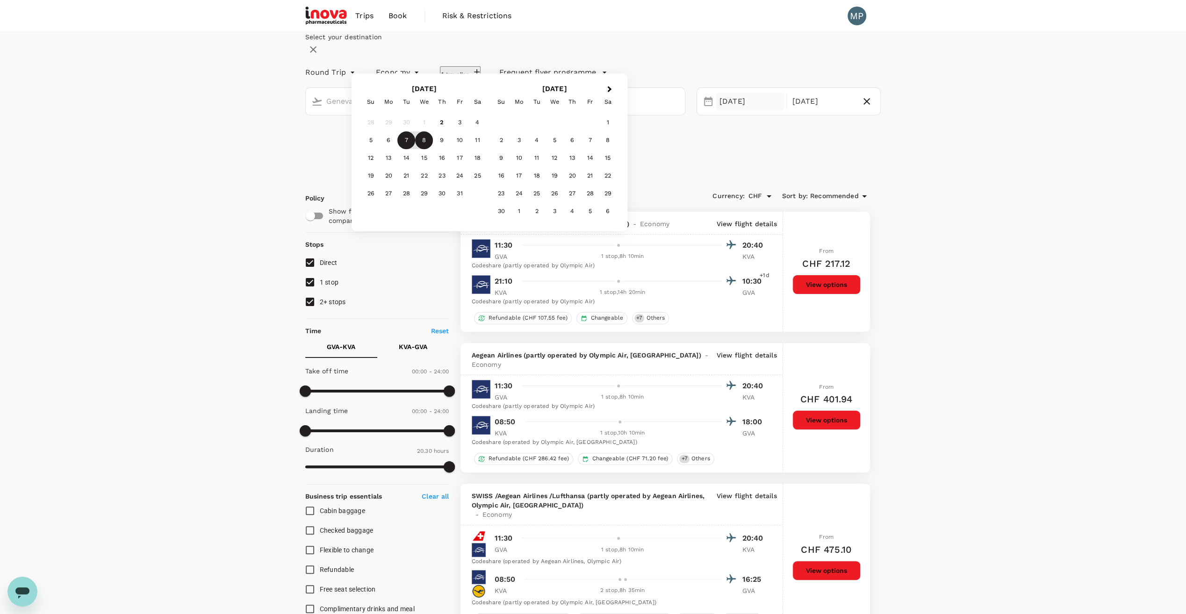
type input "Makedonia (SKG)"
click at [415, 150] on div "7" at bounding box center [406, 141] width 18 height 18
click at [630, 158] on div "Select your destination Round Trip roundtrip Economy economy 1 traveller Freque…" at bounding box center [593, 95] width 576 height 126
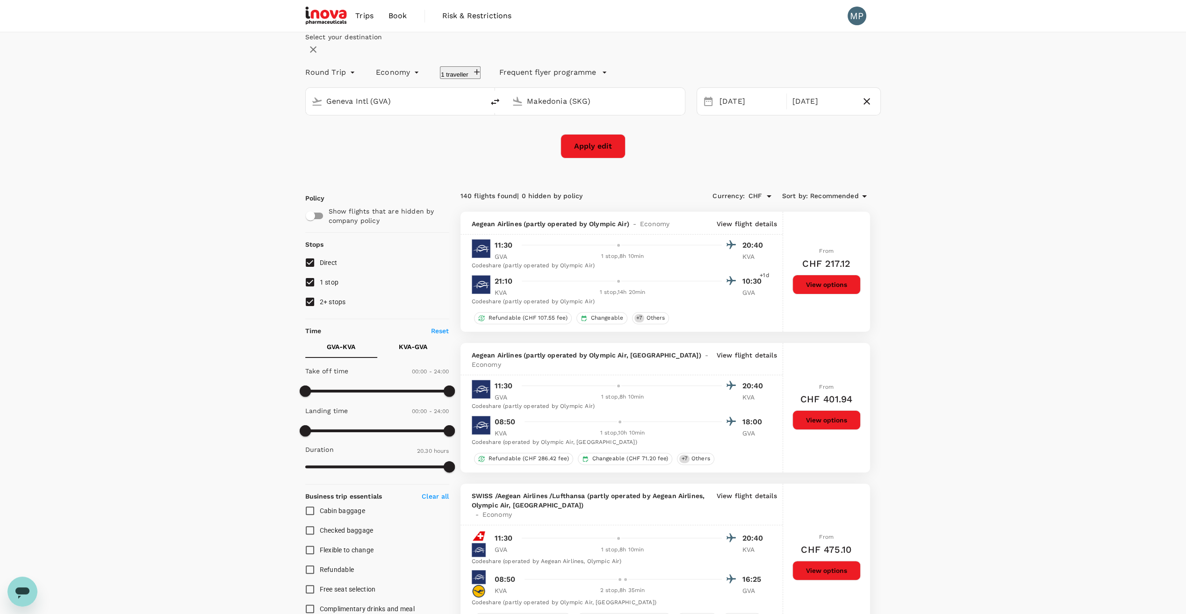
click at [598, 158] on button "Apply edit" at bounding box center [593, 146] width 65 height 24
checkbox input "false"
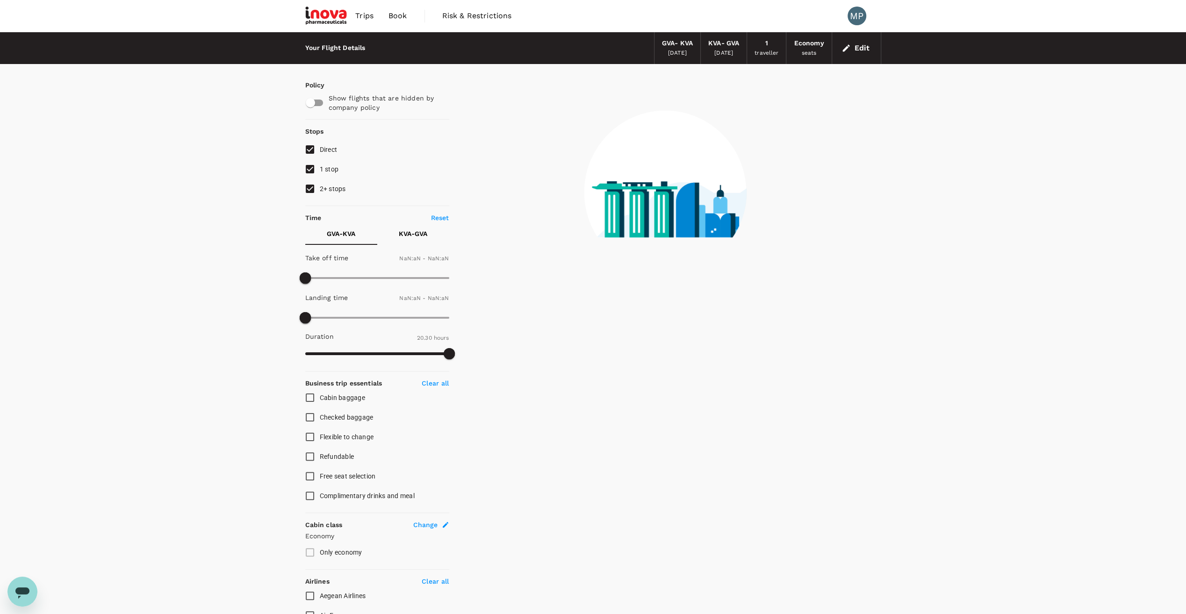
type input "1440"
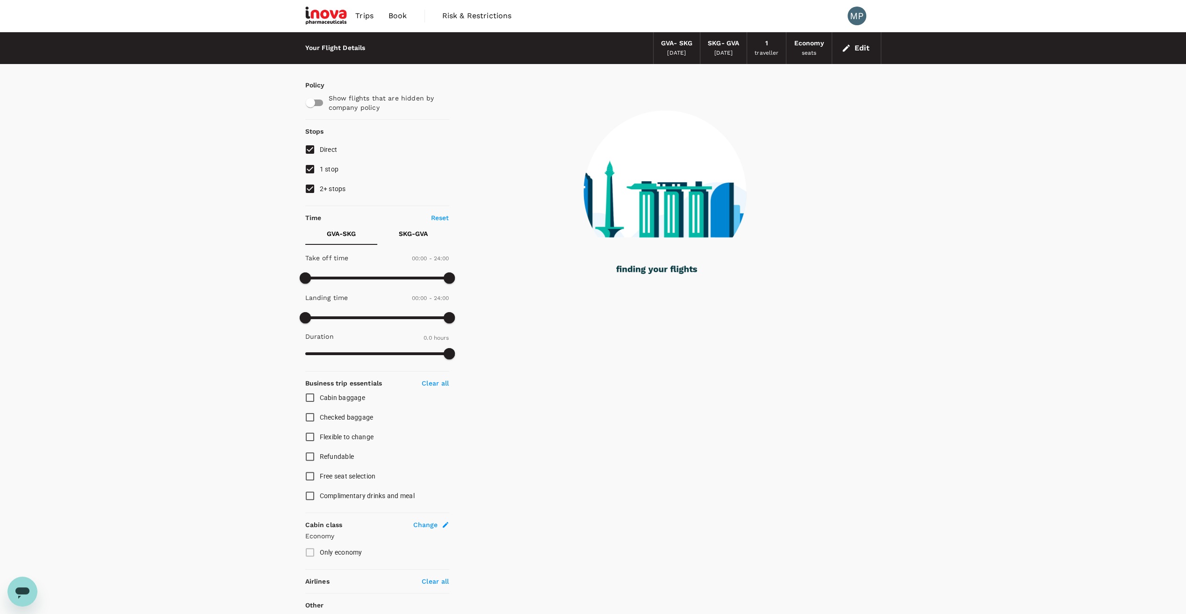
type input "1025"
checkbox input "true"
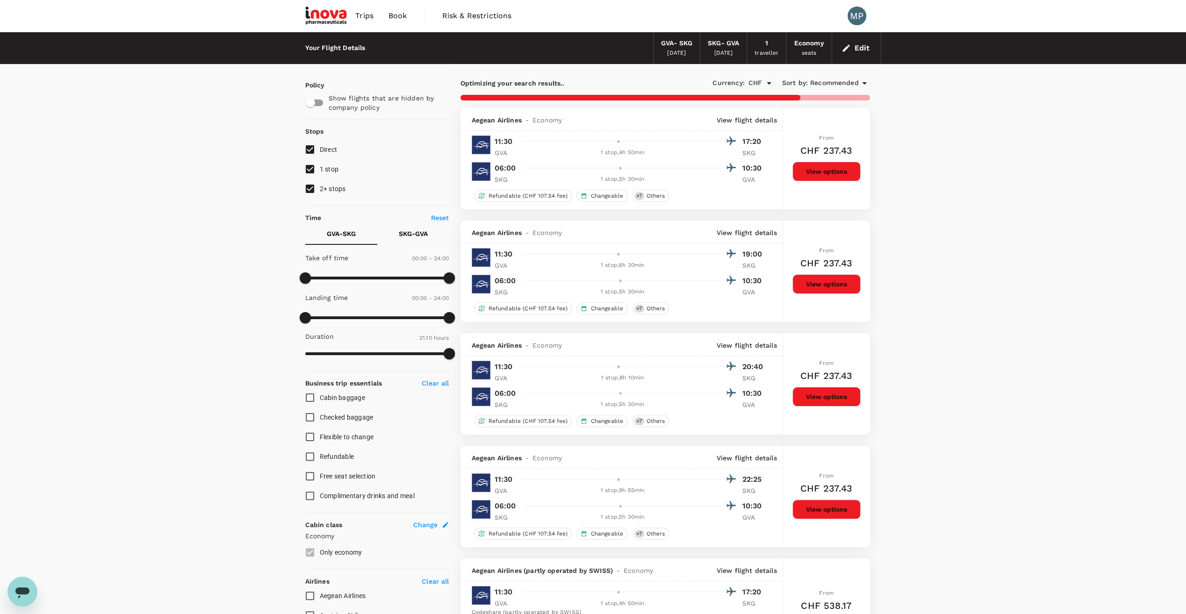
click at [742, 233] on p "View flight details" at bounding box center [747, 232] width 60 height 9
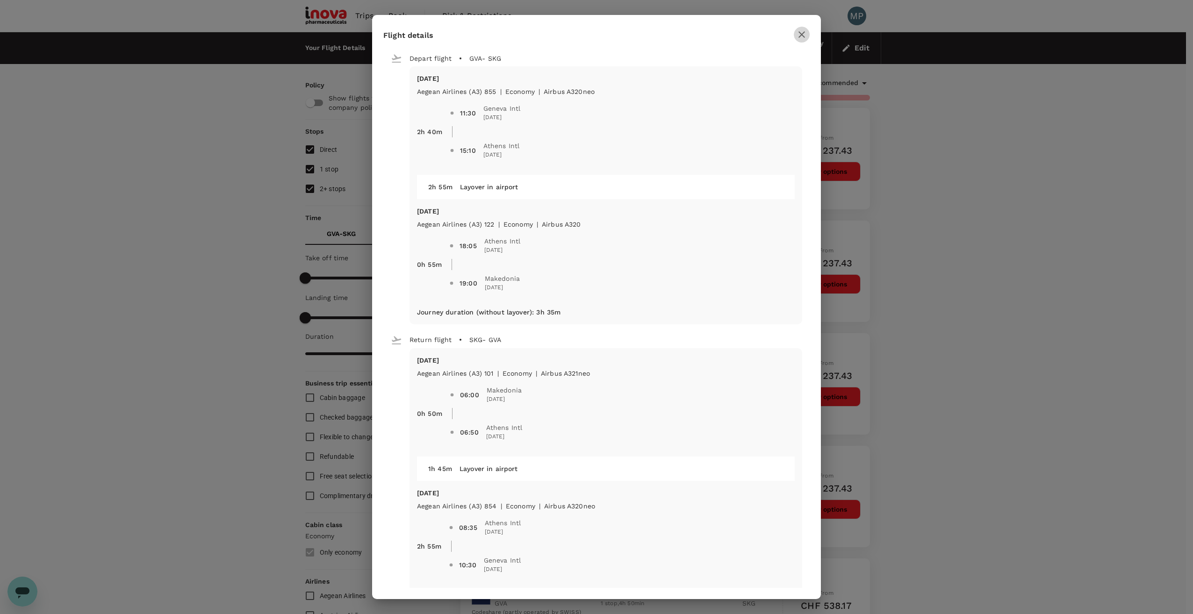
click at [800, 35] on icon "button" at bounding box center [801, 34] width 11 height 11
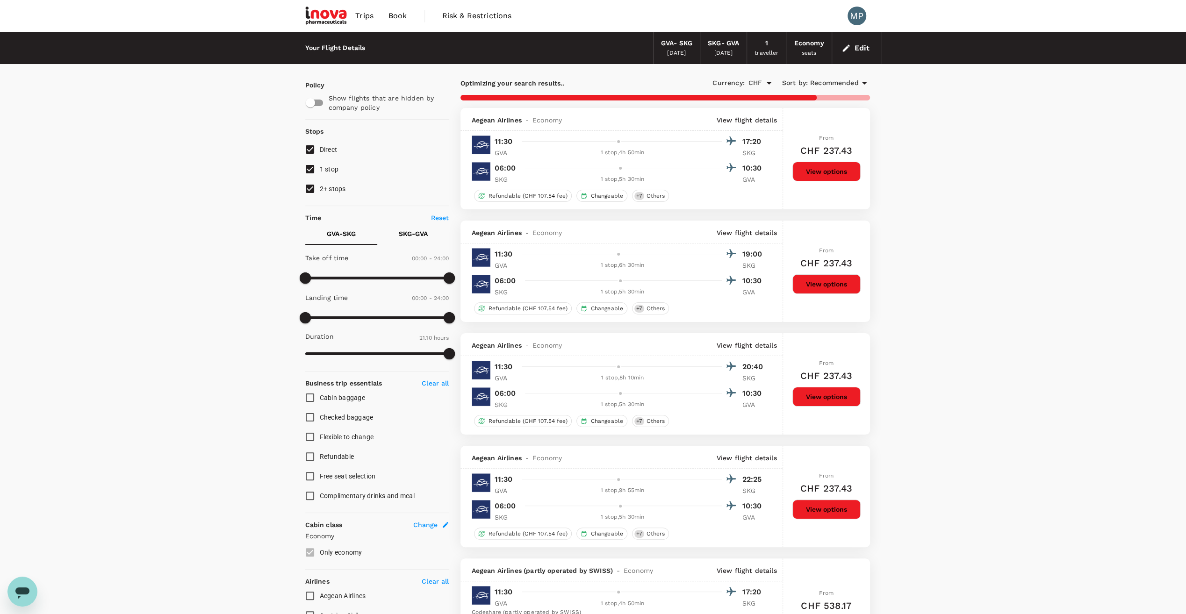
type input "1470"
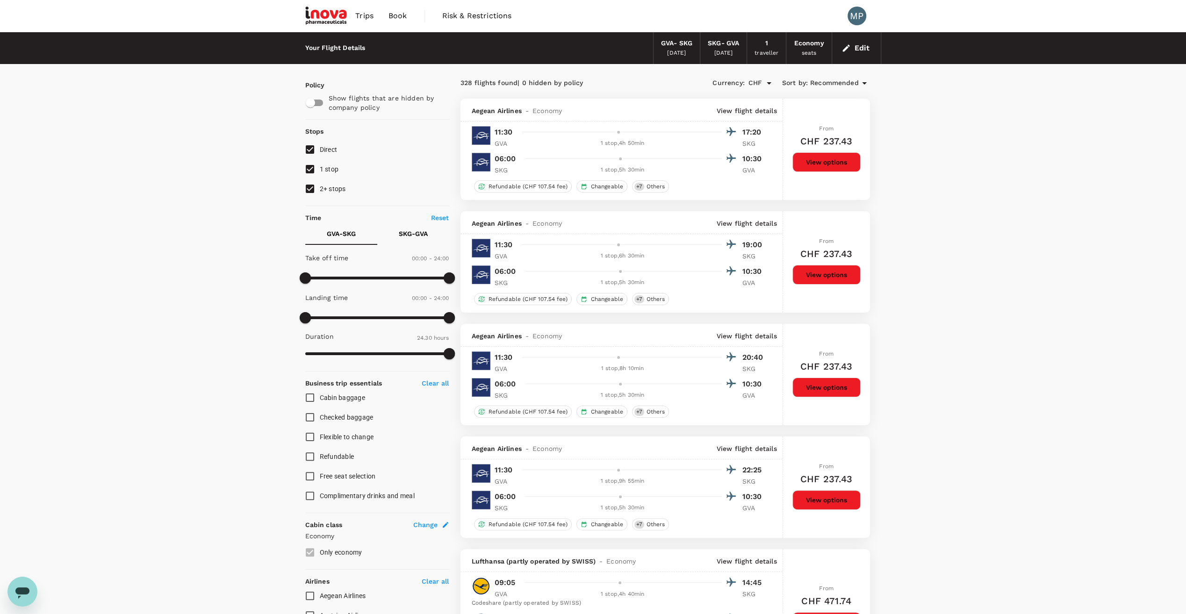
click at [752, 222] on p "View flight details" at bounding box center [747, 223] width 60 height 9
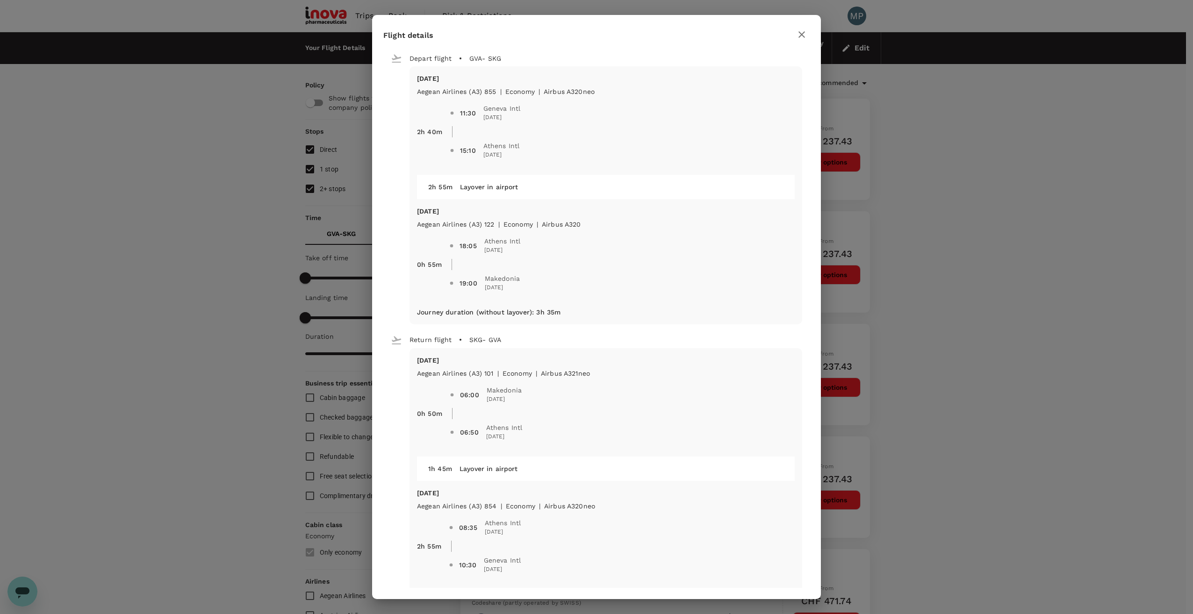
click at [799, 34] on icon "button" at bounding box center [801, 34] width 11 height 11
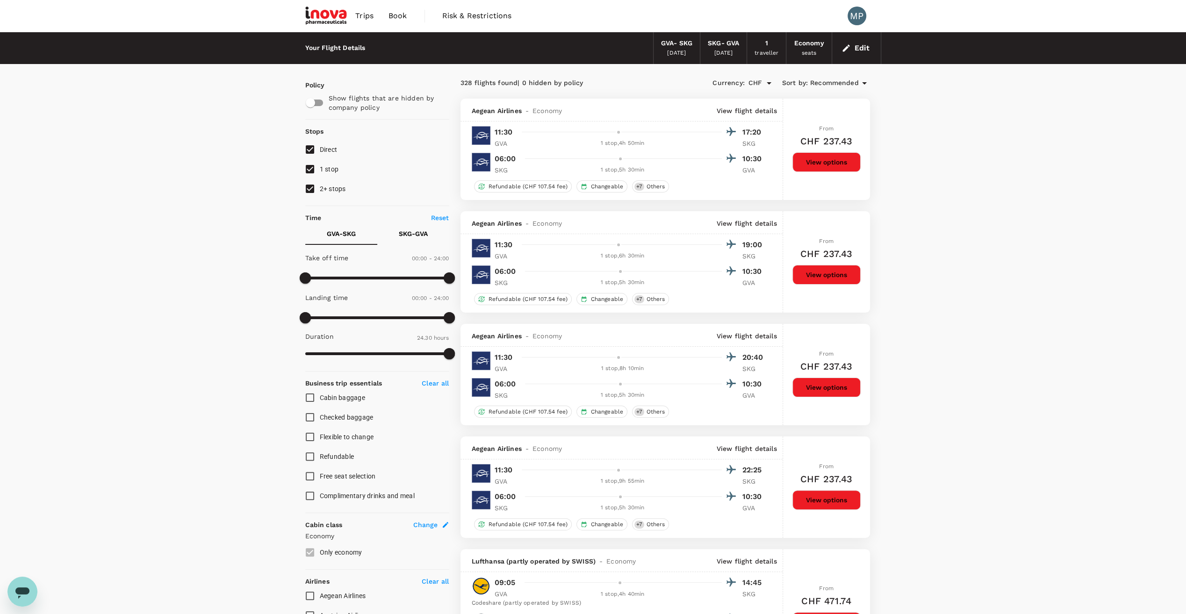
click at [744, 223] on p "View flight details" at bounding box center [747, 223] width 60 height 9
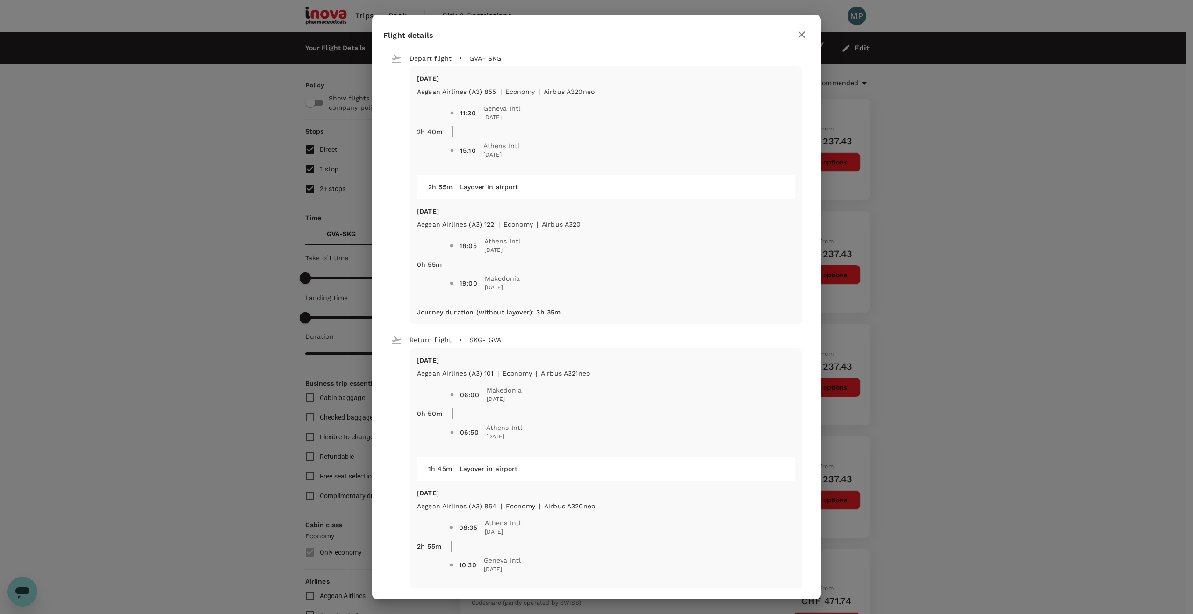
click at [212, 448] on div "Flight details Depart flight GVA - SKG Tue, 07 Oct Aegean Airlines (A3) 855 | e…" at bounding box center [596, 307] width 1193 height 614
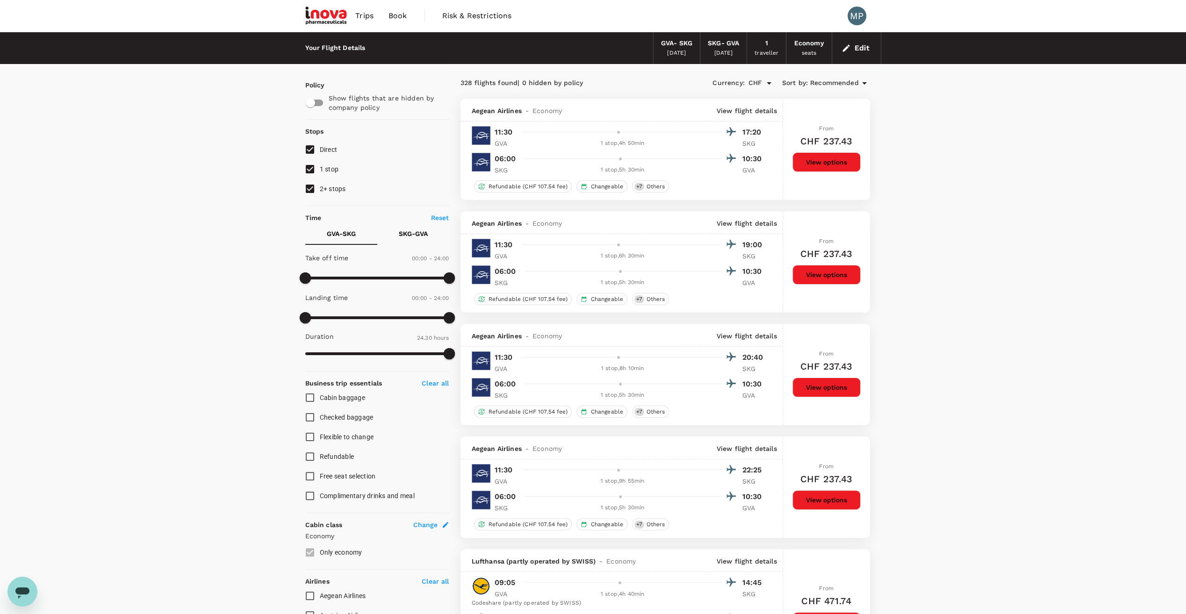
click at [310, 169] on input "1 stop" at bounding box center [310, 169] width 20 height 20
checkbox input "false"
click at [311, 190] on input "2+ stops" at bounding box center [310, 189] width 20 height 20
checkbox input "false"
